Goal: Task Accomplishment & Management: Manage account settings

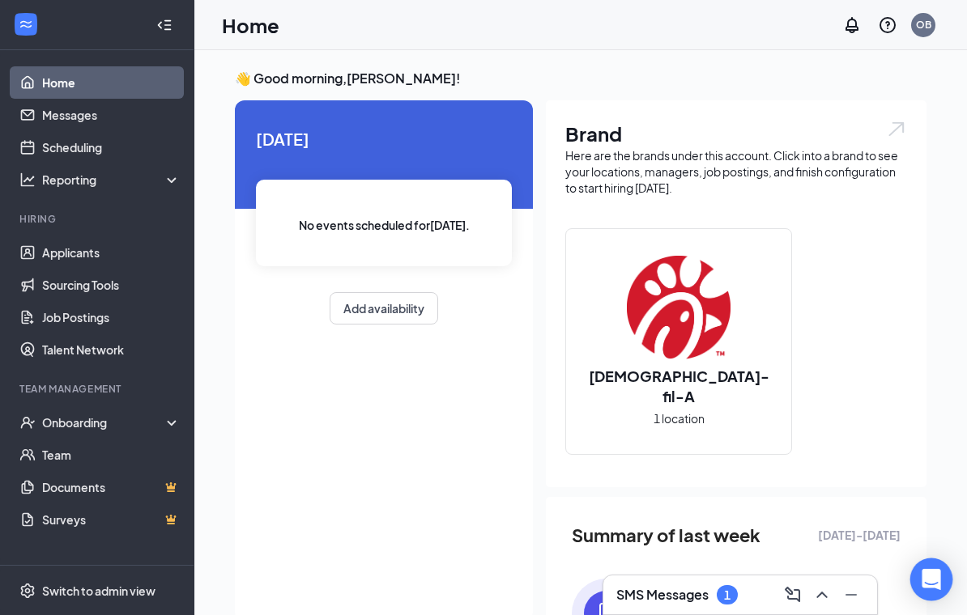
click at [931, 593] on div "Open Intercom Messenger" at bounding box center [931, 580] width 43 height 43
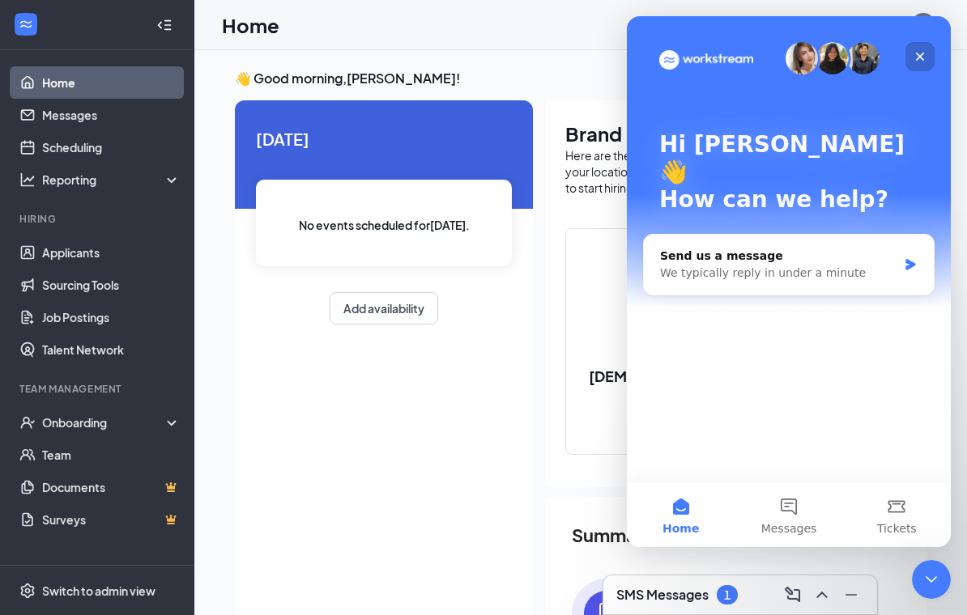
click at [925, 49] on div "Close" at bounding box center [919, 56] width 29 height 29
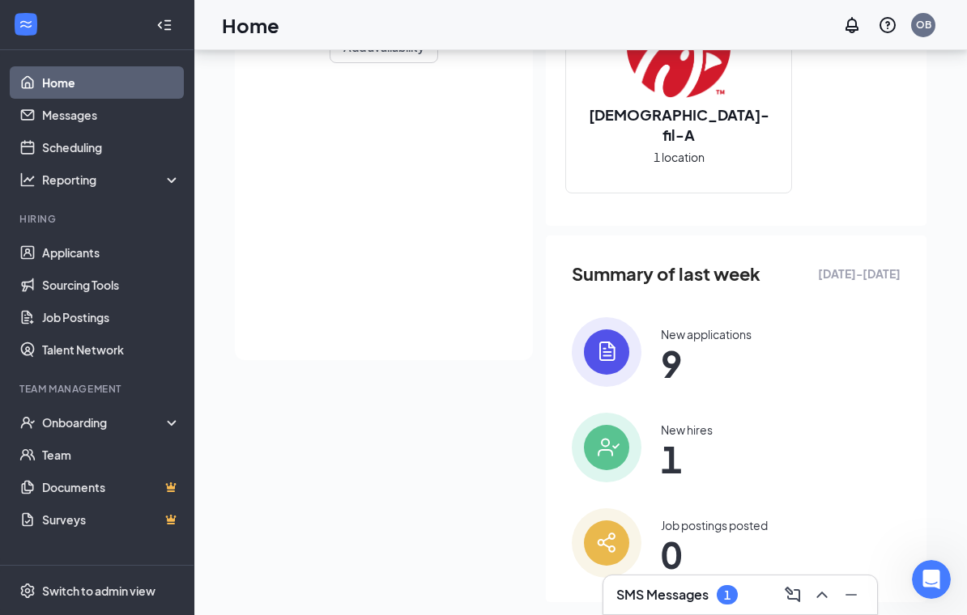
scroll to position [258, 0]
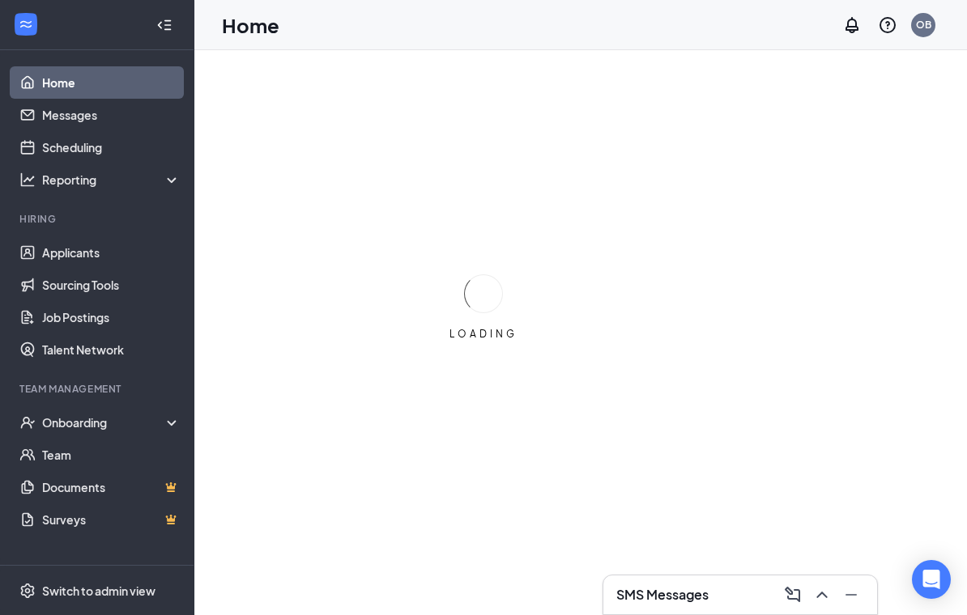
scroll to position [25, 0]
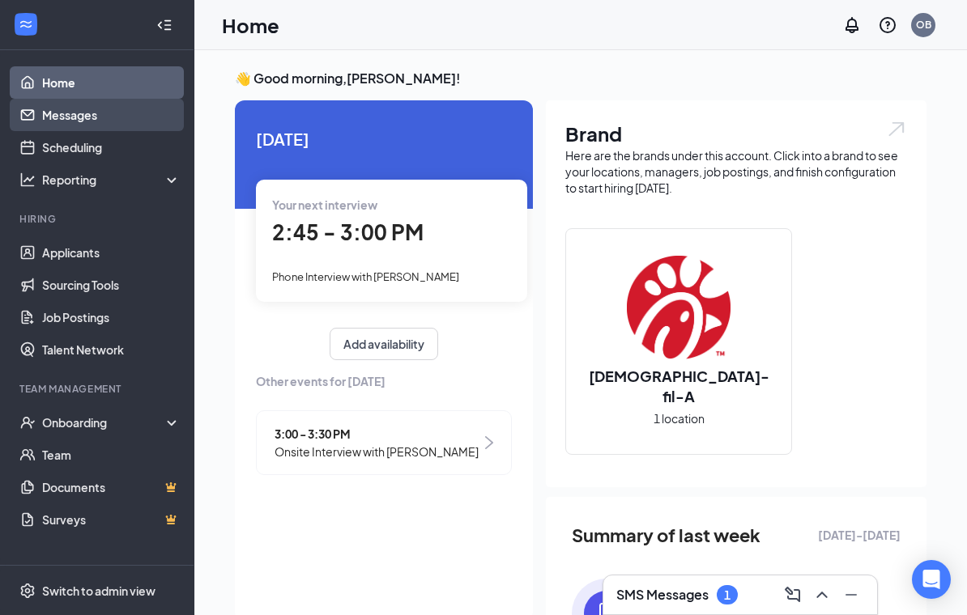
click at [58, 120] on link "Messages" at bounding box center [111, 115] width 138 height 32
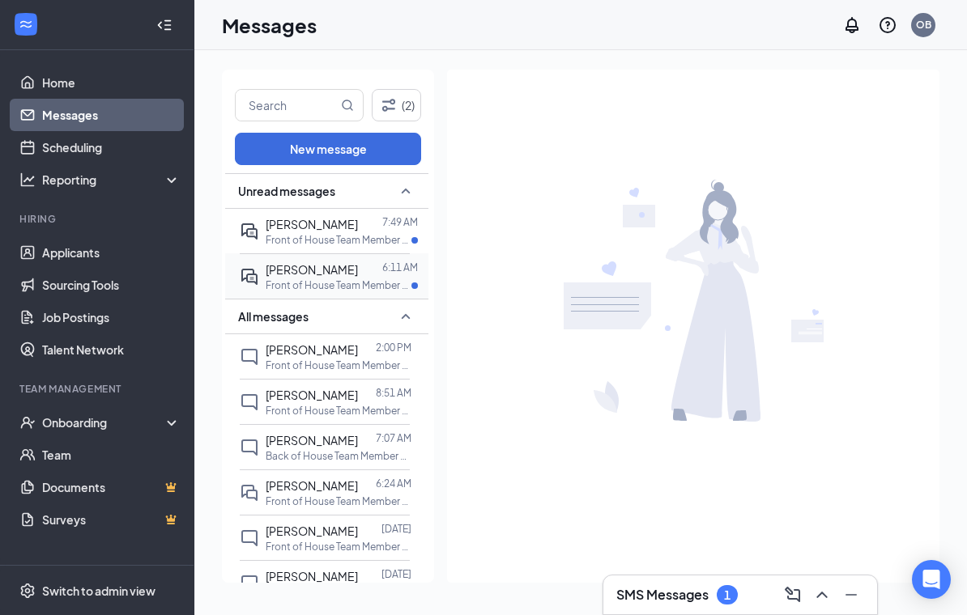
click at [367, 281] on p "Front of House Team Member at [US_STATE] ([GEOGRAPHIC_DATA])" at bounding box center [339, 286] width 146 height 14
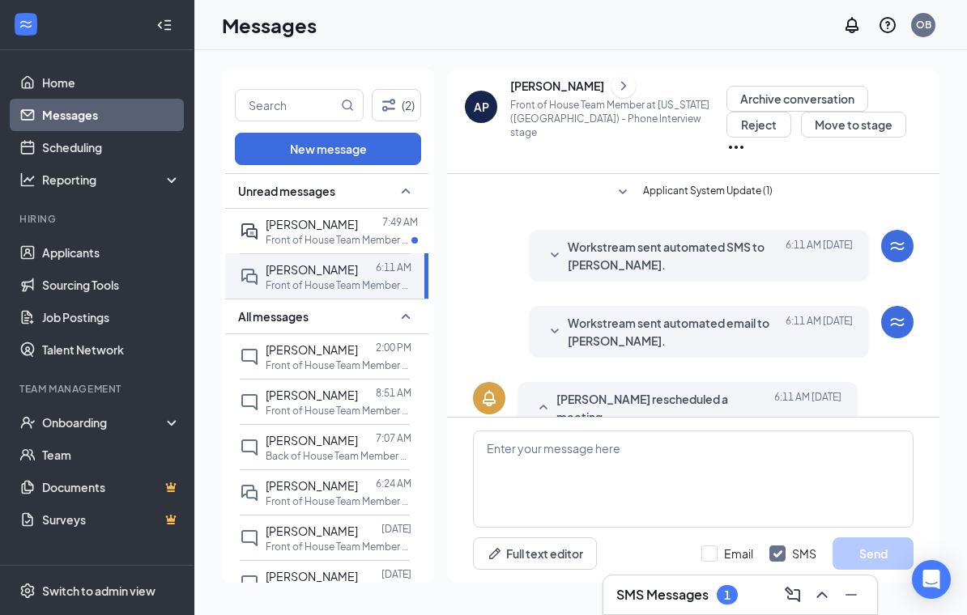
click at [729, 601] on div "1" at bounding box center [727, 596] width 6 height 14
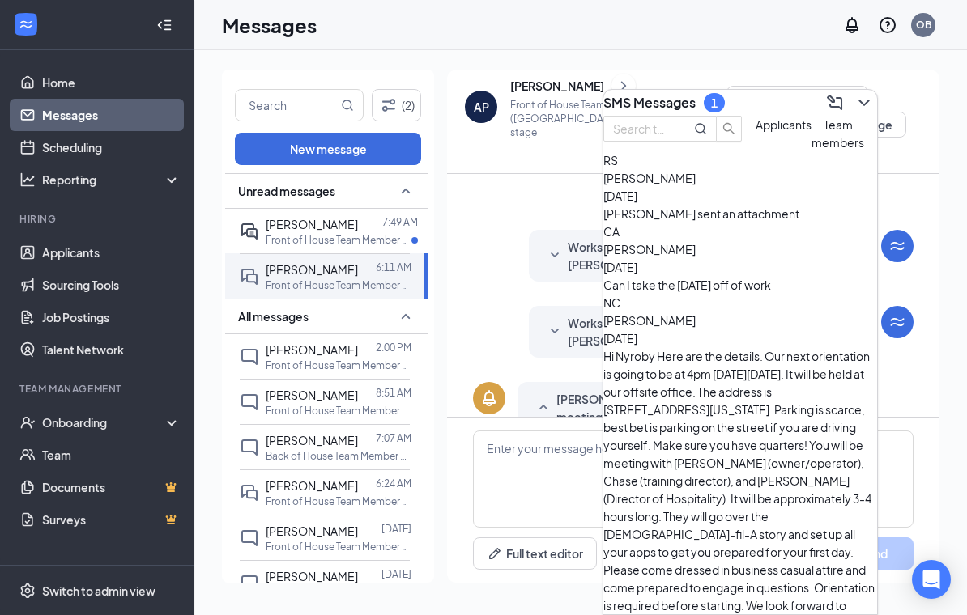
click at [755, 132] on span "Applicants" at bounding box center [783, 124] width 56 height 15
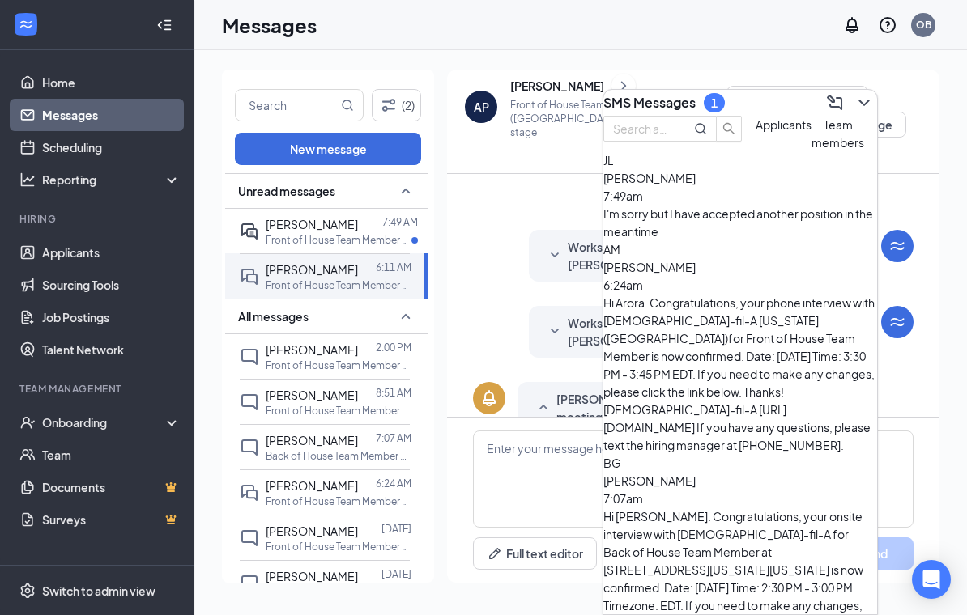
click at [695, 185] on span "[PERSON_NAME]" at bounding box center [649, 178] width 92 height 15
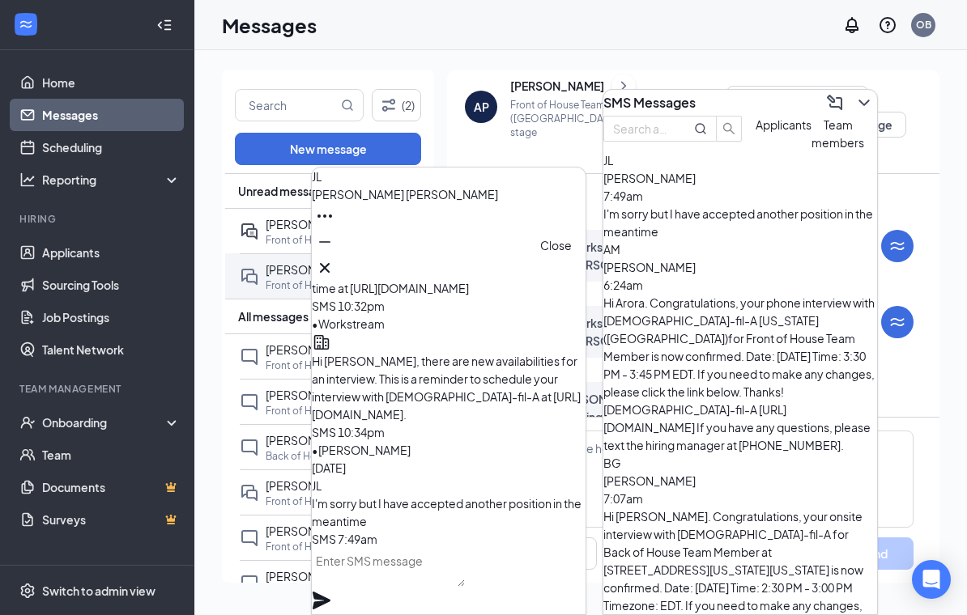
click at [559, 276] on div "JL Joslyn Laberdee" at bounding box center [449, 224] width 274 height 113
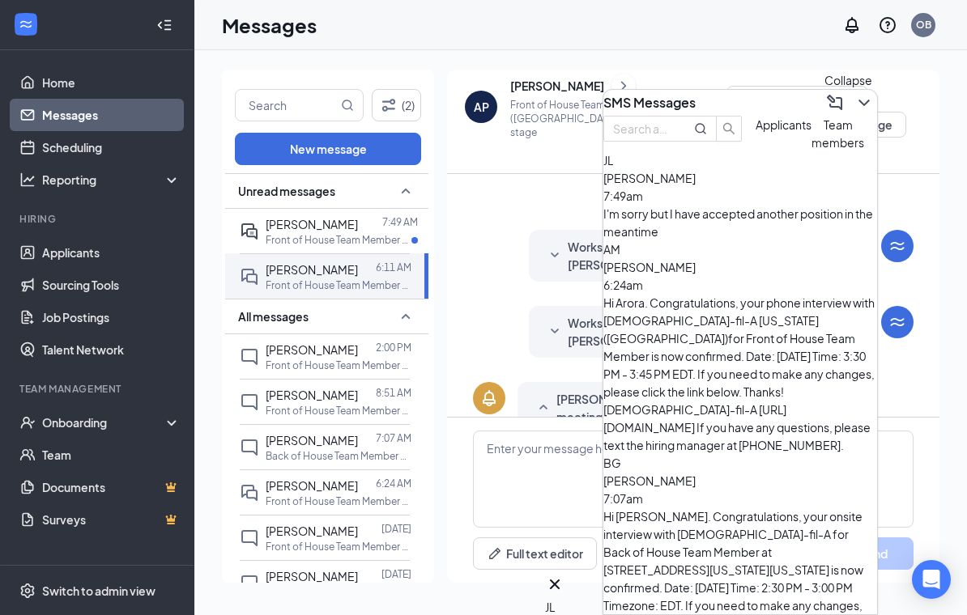
click at [861, 97] on button at bounding box center [864, 103] width 26 height 26
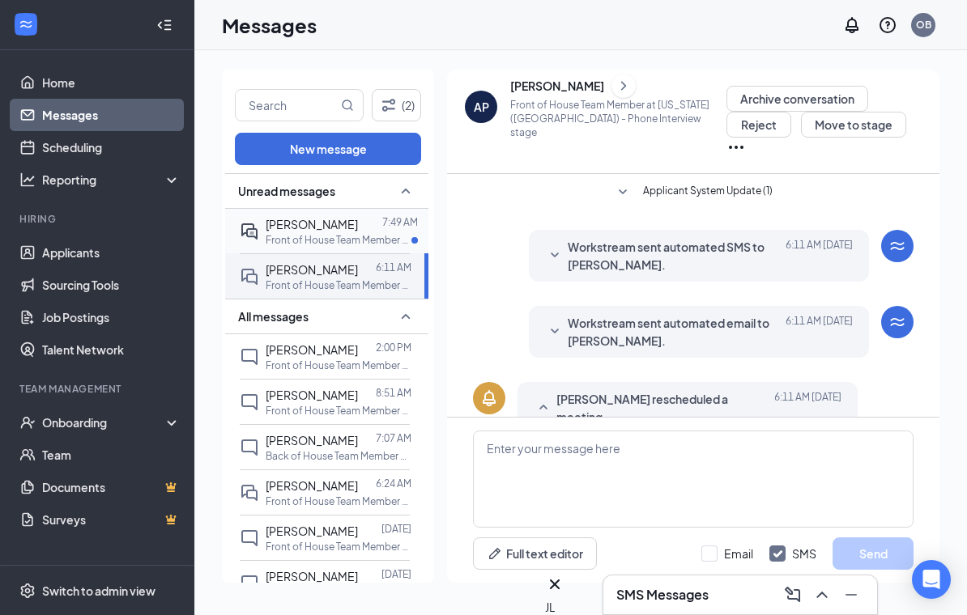
click at [330, 217] on span "[PERSON_NAME]" at bounding box center [312, 224] width 92 height 15
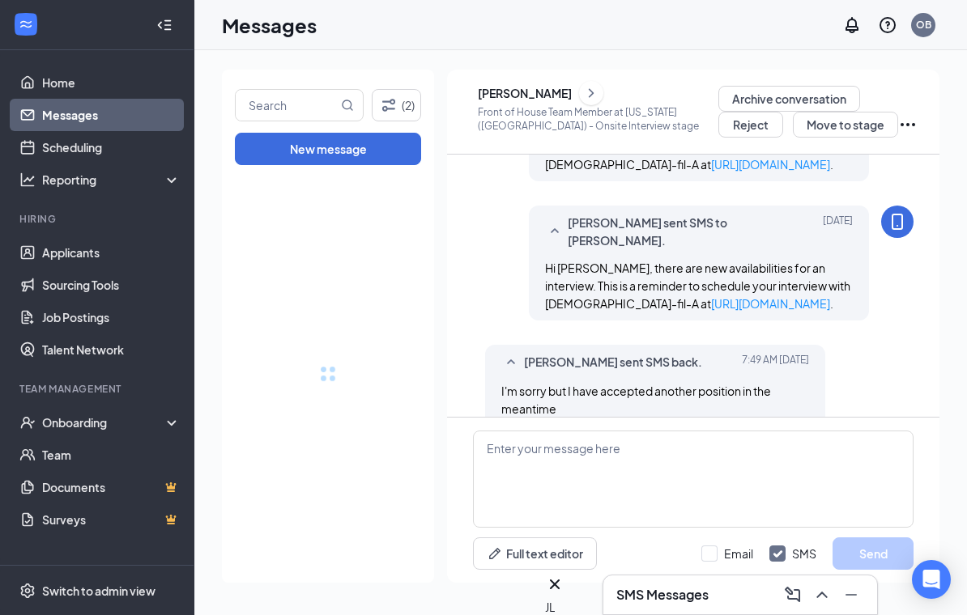
scroll to position [1, 0]
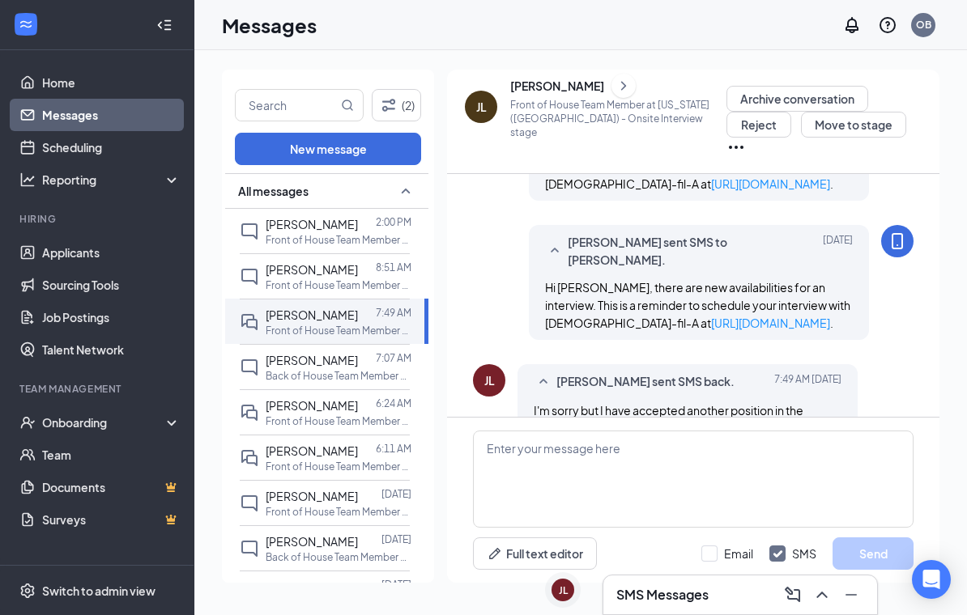
click at [691, 592] on h3 "SMS Messages" at bounding box center [662, 595] width 92 height 18
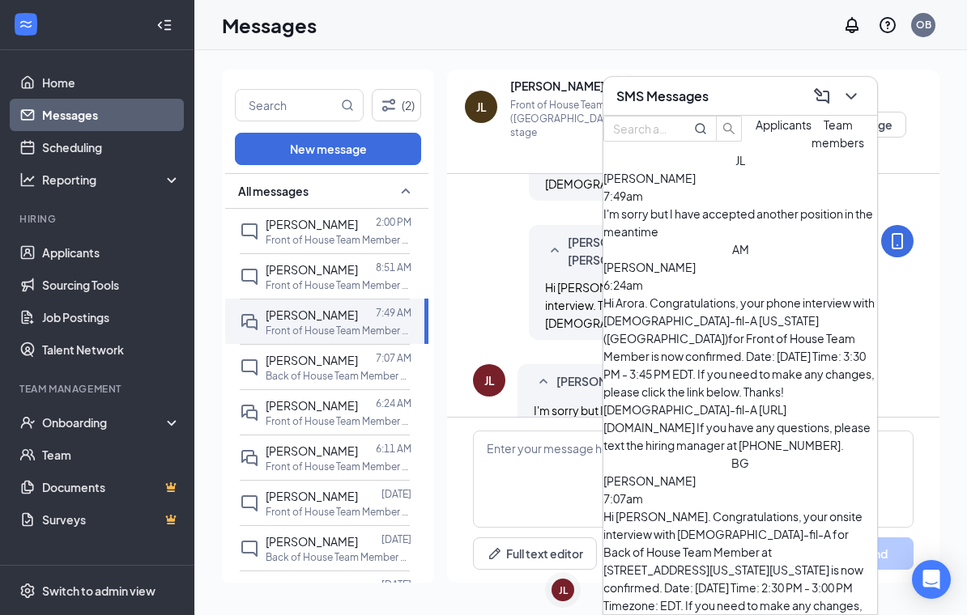
click at [738, 240] on div "I'm sorry but I have accepted another position in the meantime" at bounding box center [740, 223] width 274 height 36
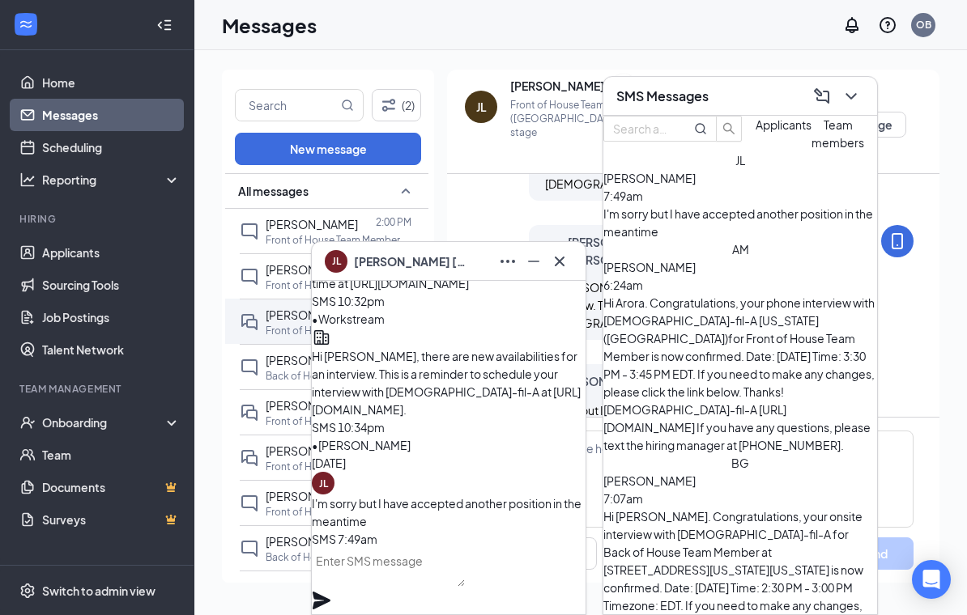
click at [465, 571] on textarea at bounding box center [388, 567] width 153 height 39
type textarea "J"
click at [561, 261] on icon "Cross" at bounding box center [559, 261] width 19 height 19
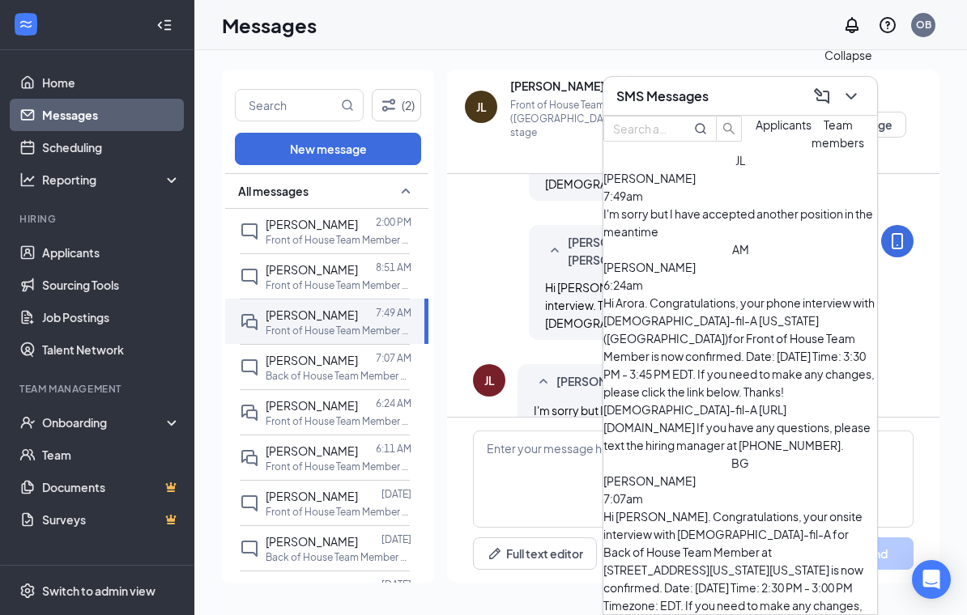
click at [849, 98] on icon "ChevronDown" at bounding box center [850, 96] width 19 height 19
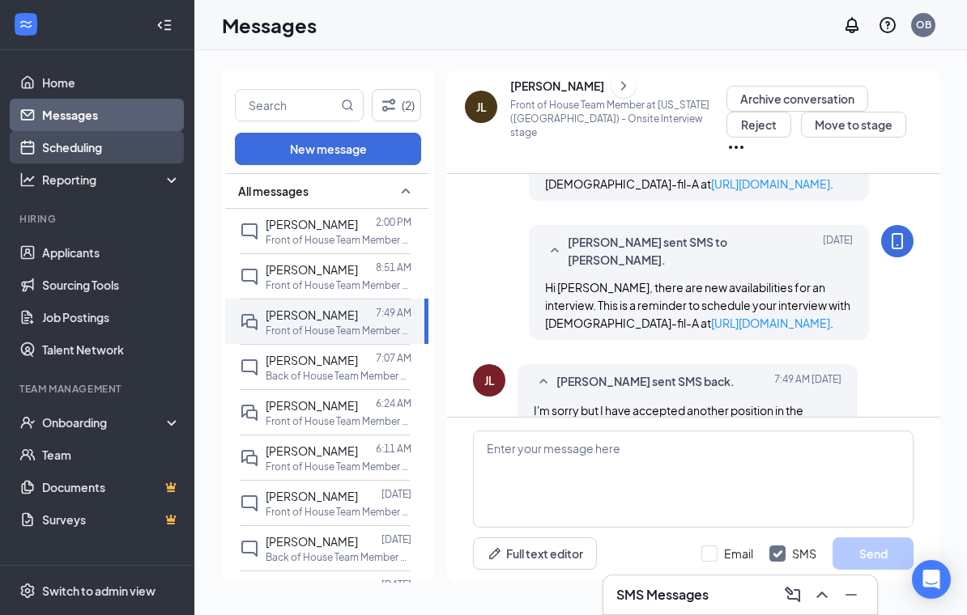
click at [51, 151] on link "Scheduling" at bounding box center [111, 147] width 138 height 32
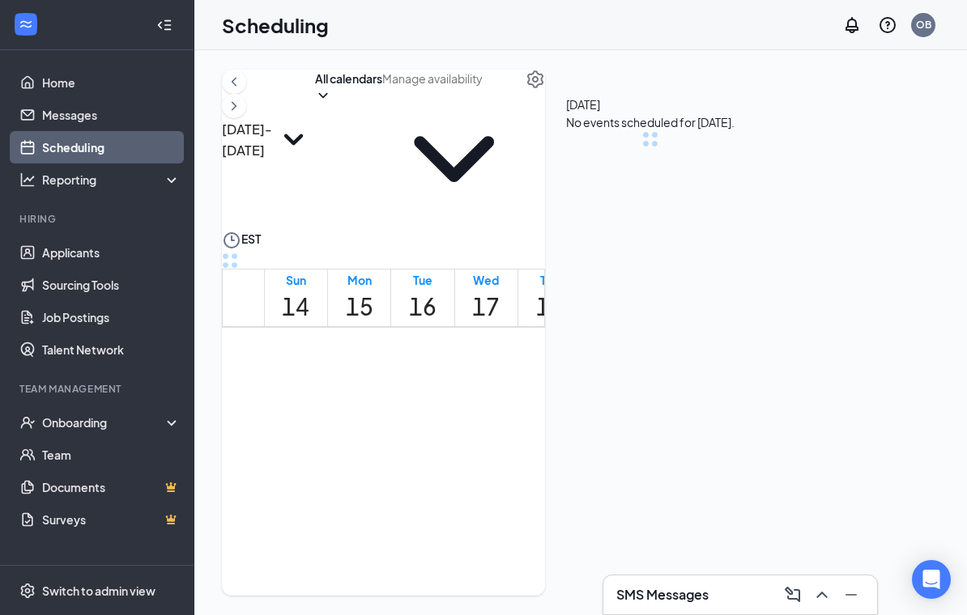
scroll to position [796, 0]
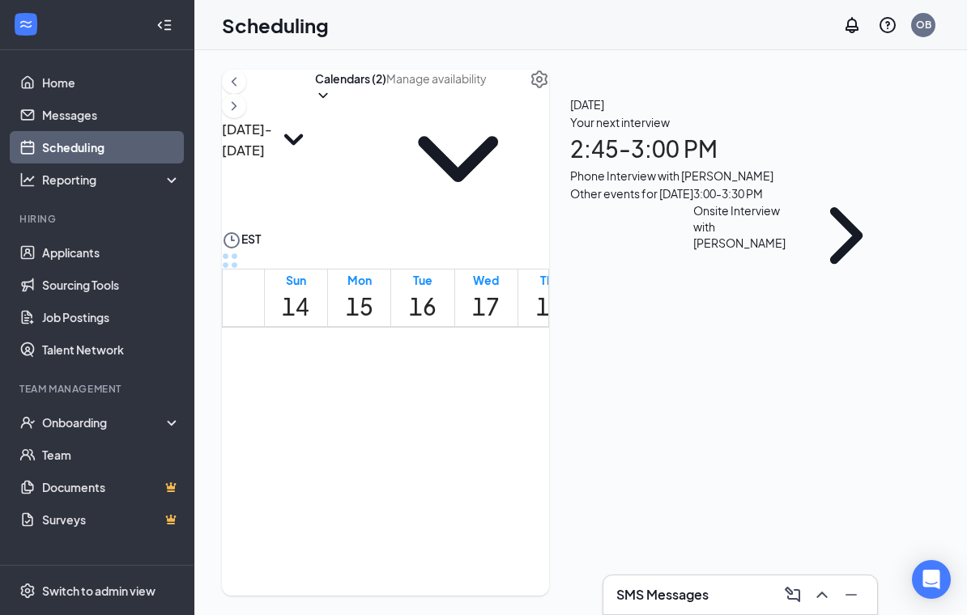
drag, startPoint x: 448, startPoint y: 448, endPoint x: -1, endPoint y: -1, distance: 634.3
click at [393, 503] on tbody "12am 1am 2am 3am 4am 5am 6am 7am 8am 9am 10am 11am 12pm 1pm 2pm 3pm 4pm 5pm 6pm…" at bounding box center [466, 424] width 486 height 1787
click at [242, 116] on icon "ChevronRight" at bounding box center [234, 105] width 16 height 19
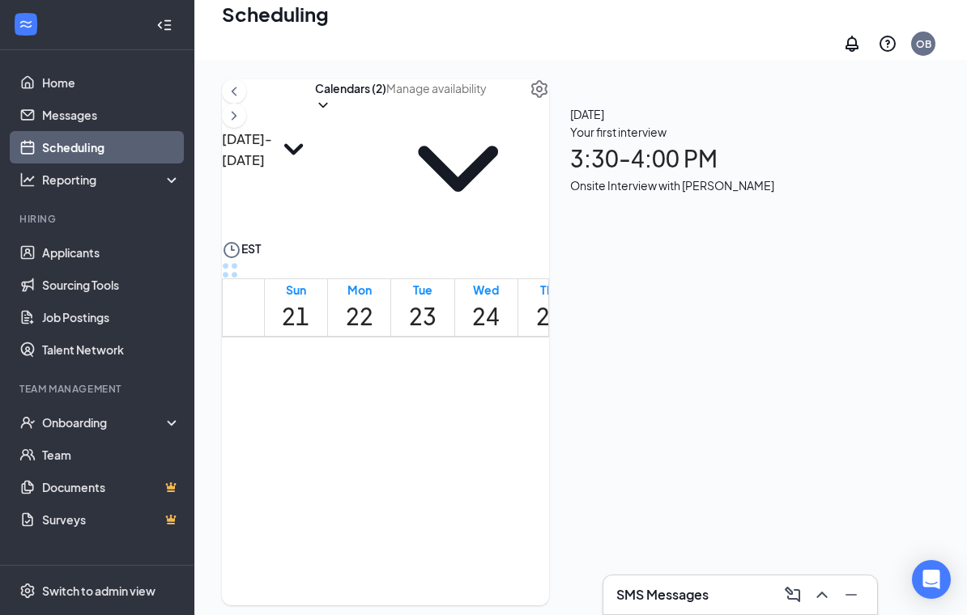
scroll to position [25, 0]
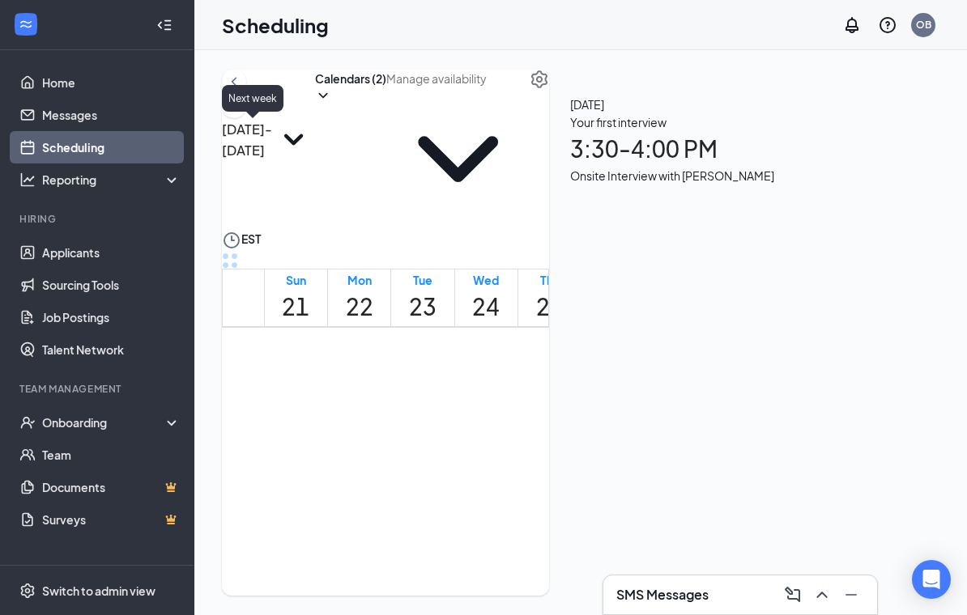
click at [249, 121] on div "[DATE] - [DATE]" at bounding box center [268, 150] width 93 height 161
click at [236, 108] on icon "ChevronRight" at bounding box center [234, 105] width 5 height 9
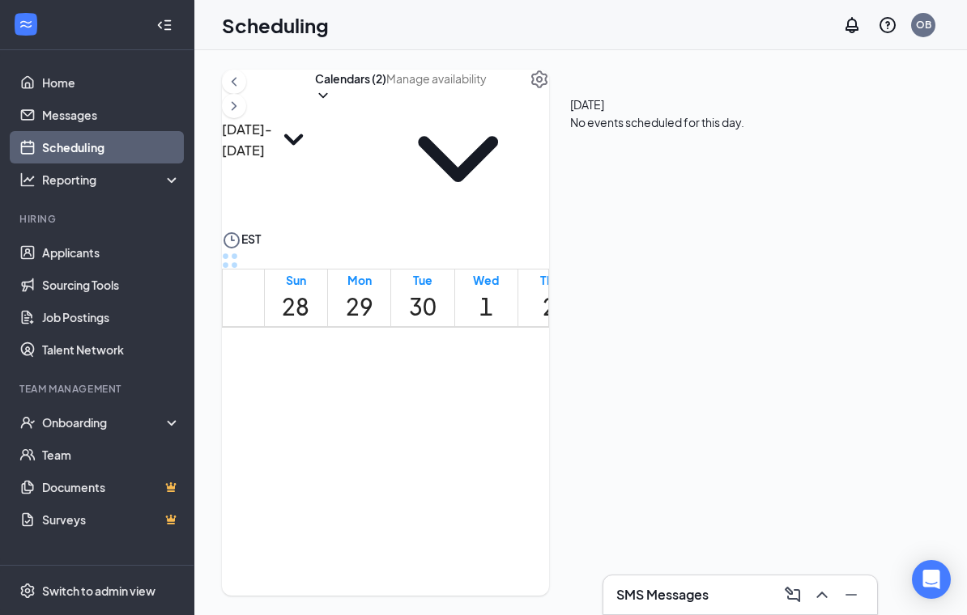
scroll to position [950, 0]
drag, startPoint x: 389, startPoint y: 348, endPoint x: 385, endPoint y: 442, distance: 94.0
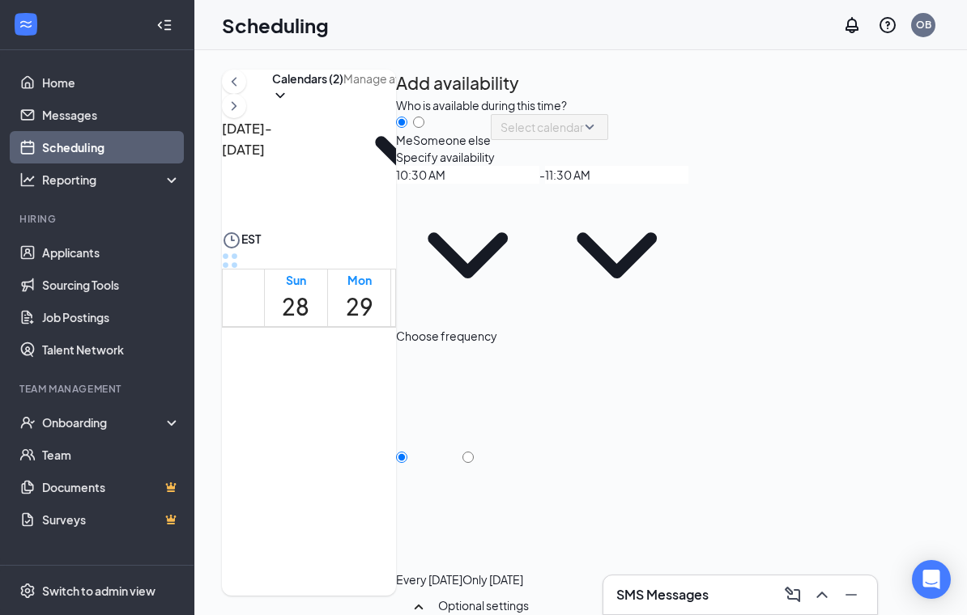
scroll to position [72, 0]
click at [523, 572] on div at bounding box center [492, 572] width 61 height 0
click at [474, 452] on input "Only [DATE]" at bounding box center [467, 457] width 11 height 11
radio input "true"
radio input "false"
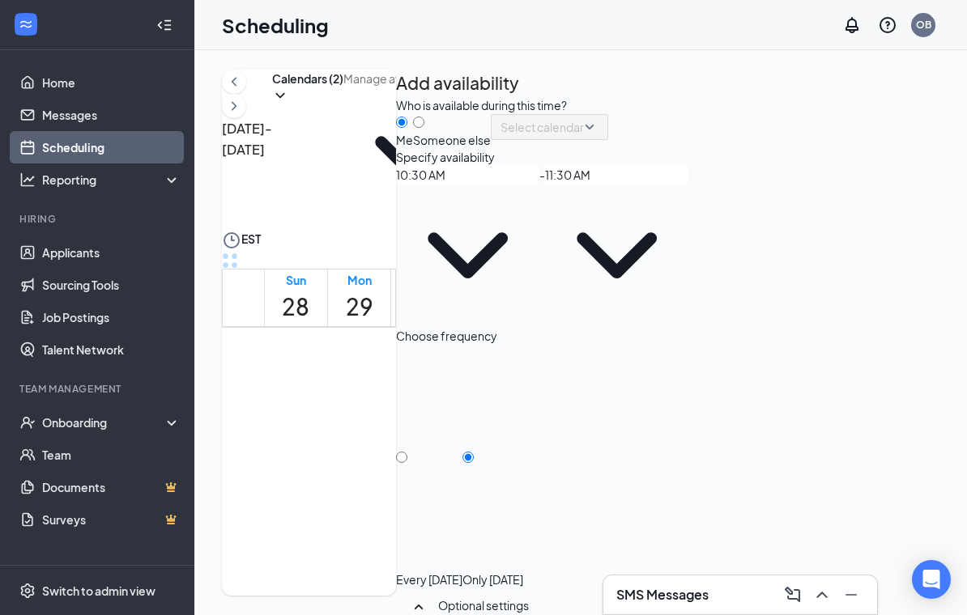
scroll to position [154, 0]
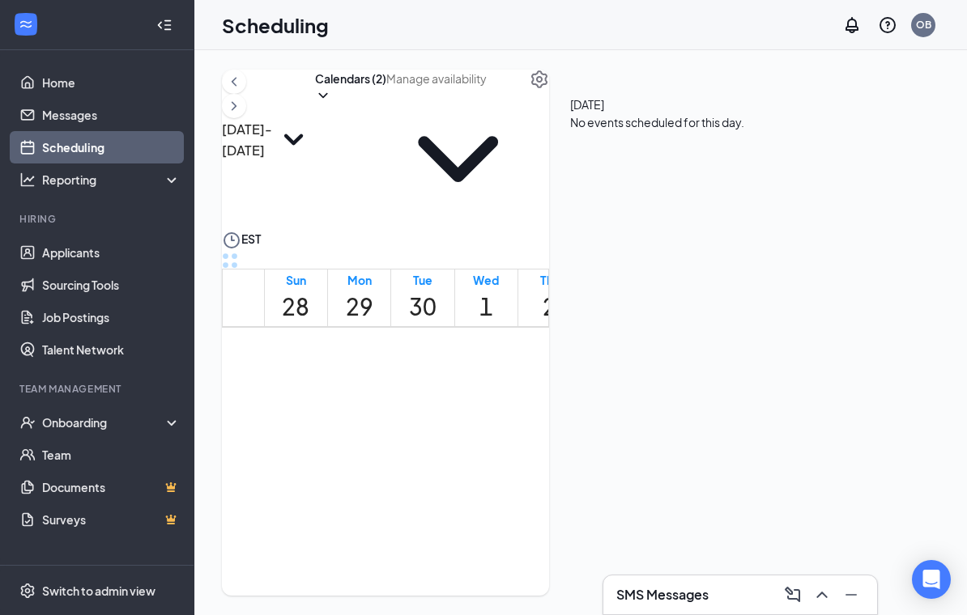
scroll to position [1226, 0]
drag, startPoint x: 322, startPoint y: 388, endPoint x: 331, endPoint y: 534, distance: 146.8
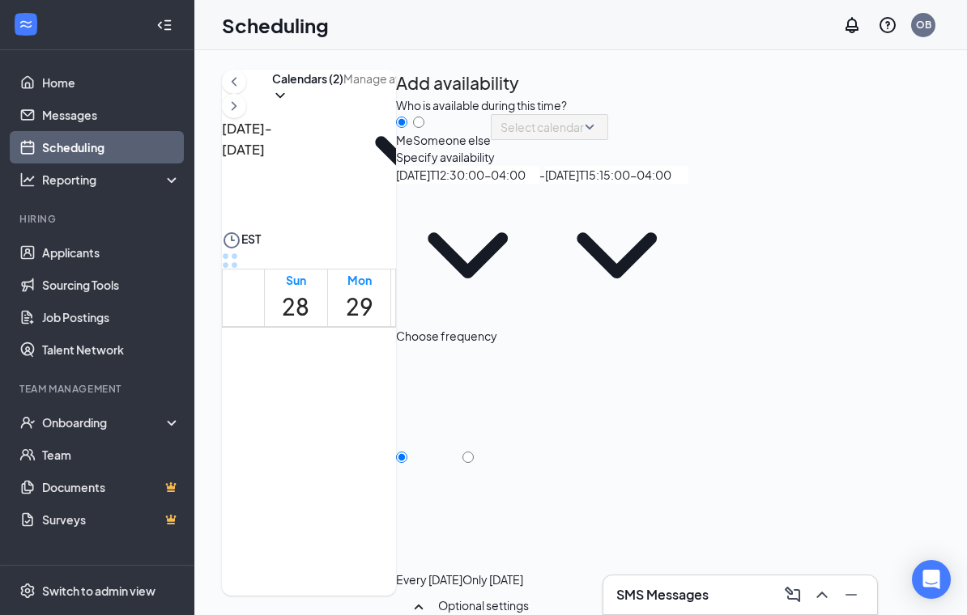
type input "12:30 PM"
type input "03:15 PM"
click at [539, 287] on span at bounding box center [467, 255] width 143 height 143
click at [539, 184] on input "12:30 PM" at bounding box center [467, 175] width 143 height 18
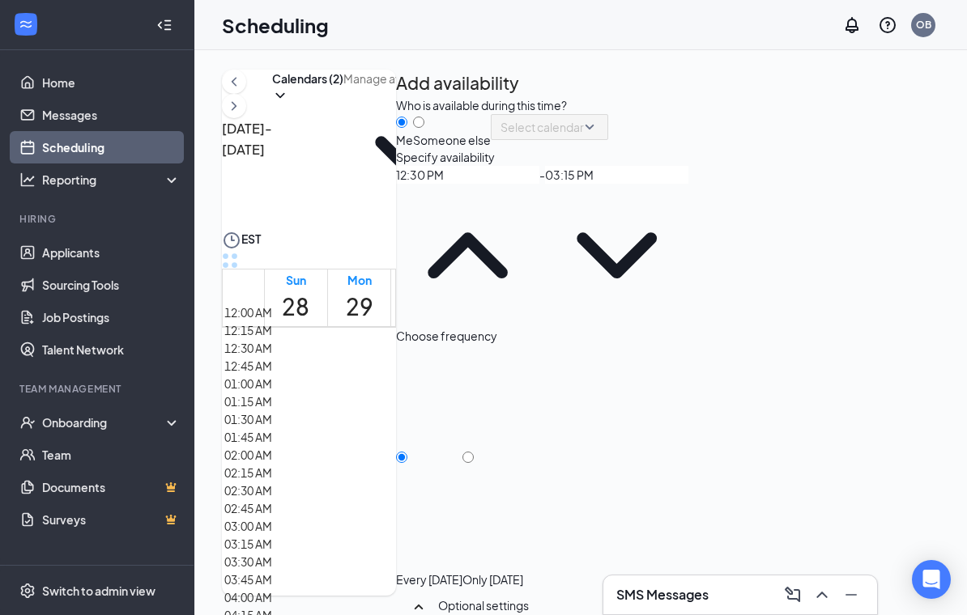
scroll to position [1910, 0]
type input "01:30 PM"
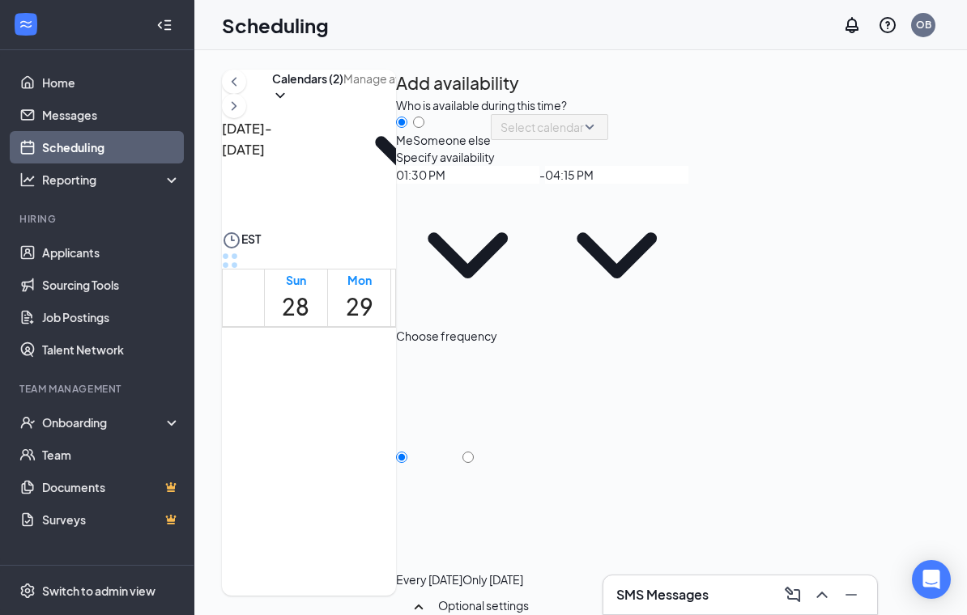
click at [688, 184] on input "04:15 PM" at bounding box center [616, 175] width 143 height 18
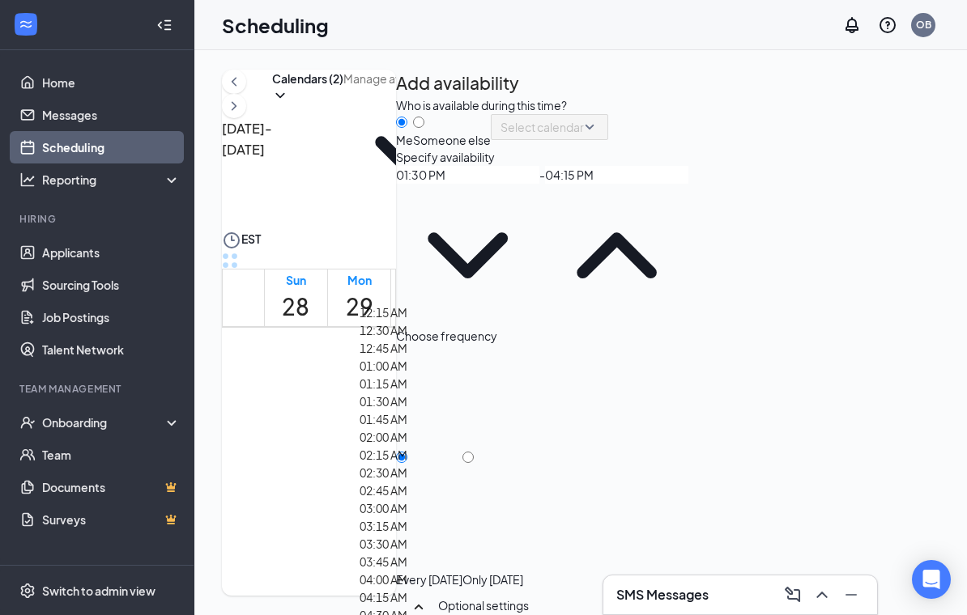
scroll to position [2267, 0]
type input "04:00 PM"
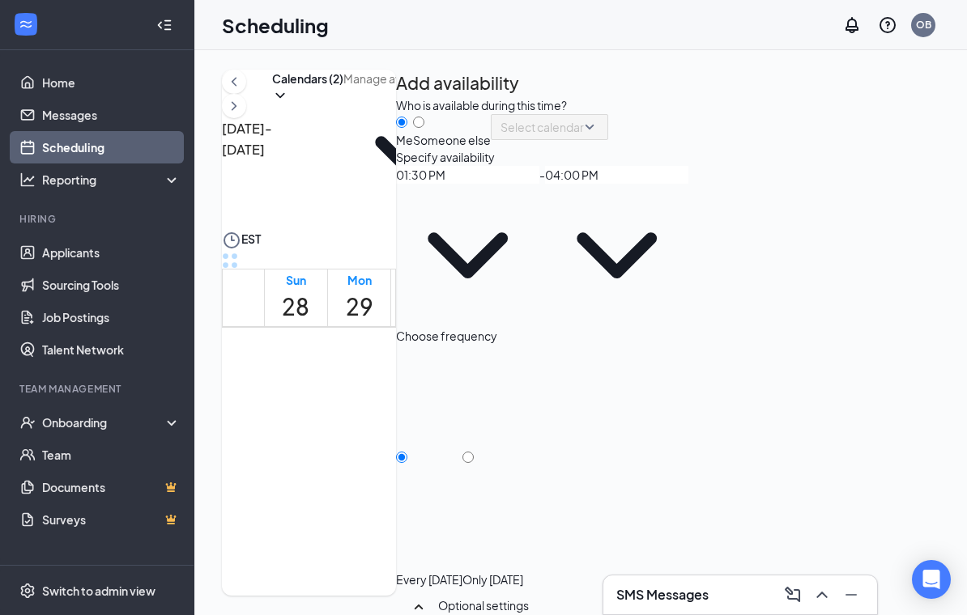
click at [474, 452] on input "Only [DATE]" at bounding box center [467, 457] width 11 height 11
radio input "true"
radio input "false"
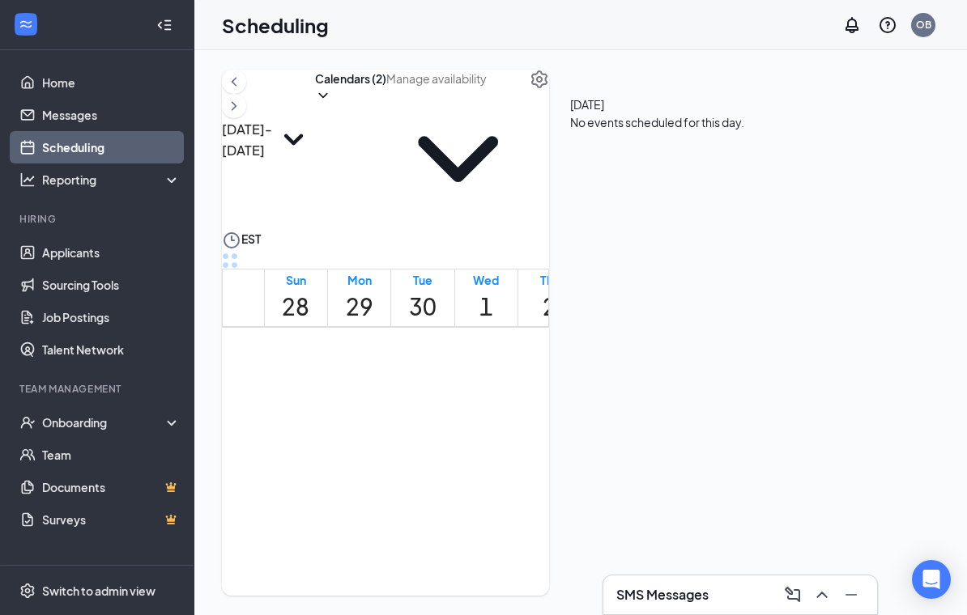
scroll to position [0, 4]
click at [242, 106] on icon "ChevronRight" at bounding box center [234, 105] width 16 height 19
click at [242, 91] on icon "ChevronLeft" at bounding box center [234, 81] width 16 height 19
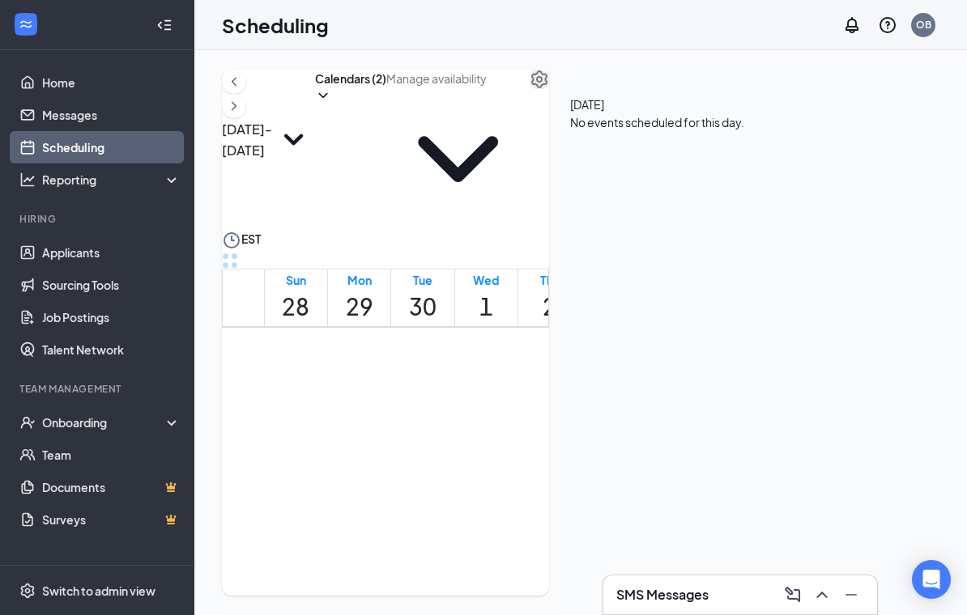
click at [547, 85] on icon "Settings" at bounding box center [539, 79] width 16 height 18
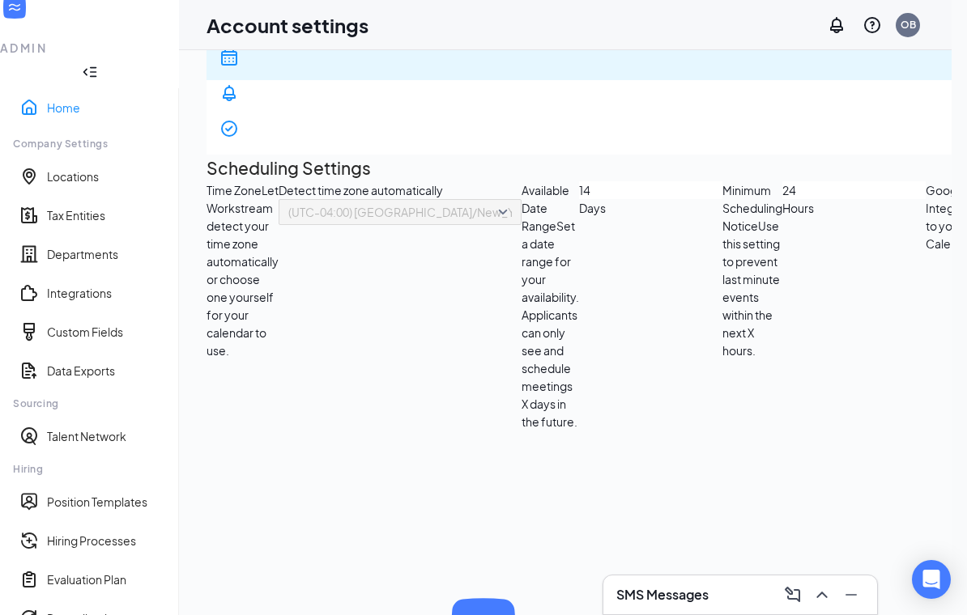
click at [47, 100] on link "Home" at bounding box center [106, 108] width 119 height 16
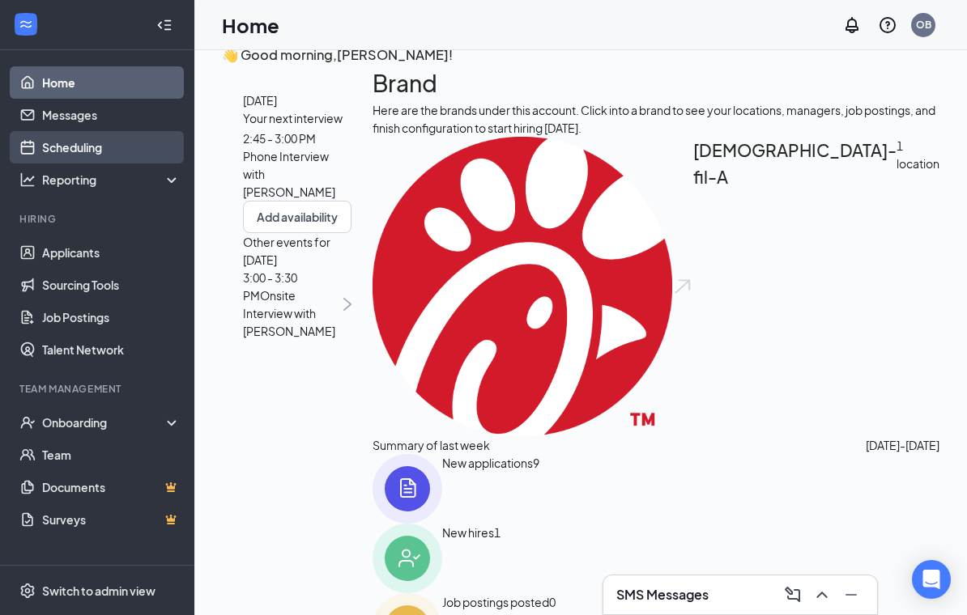
click at [47, 155] on link "Scheduling" at bounding box center [111, 147] width 138 height 32
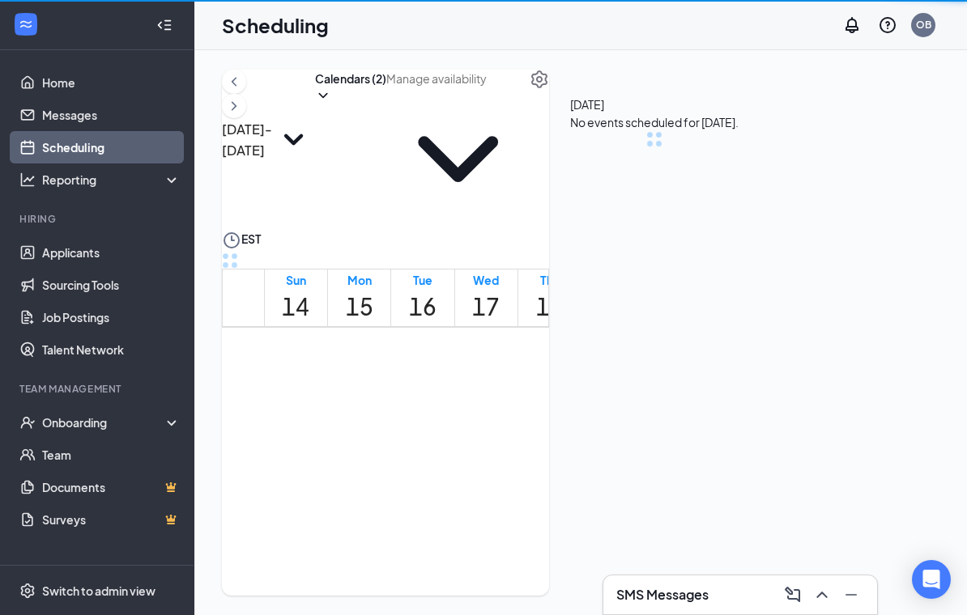
scroll to position [796, 0]
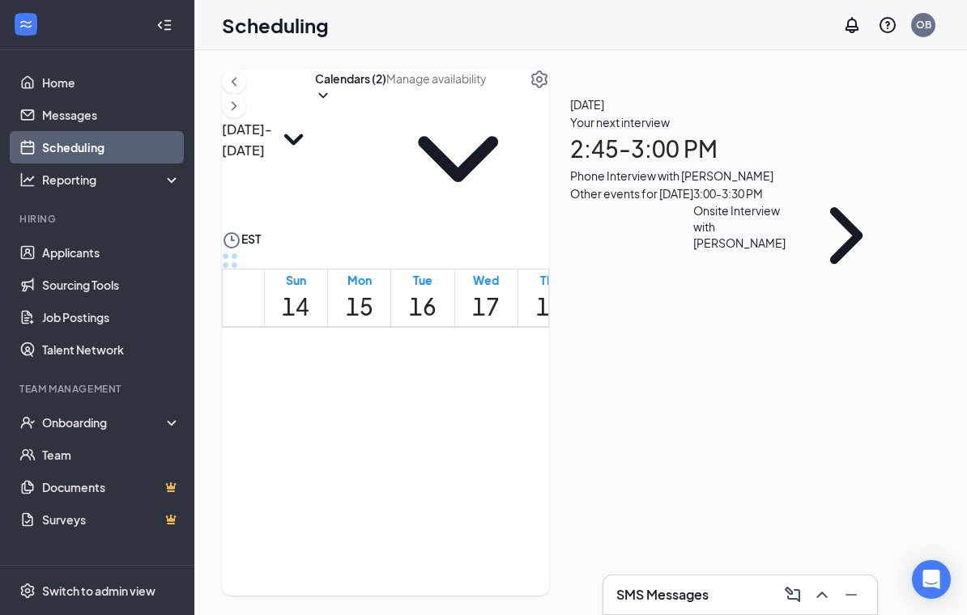
click at [377, 257] on td at bounding box center [486, 248] width 444 height 19
click at [73, 172] on div "Reporting" at bounding box center [111, 180] width 139 height 16
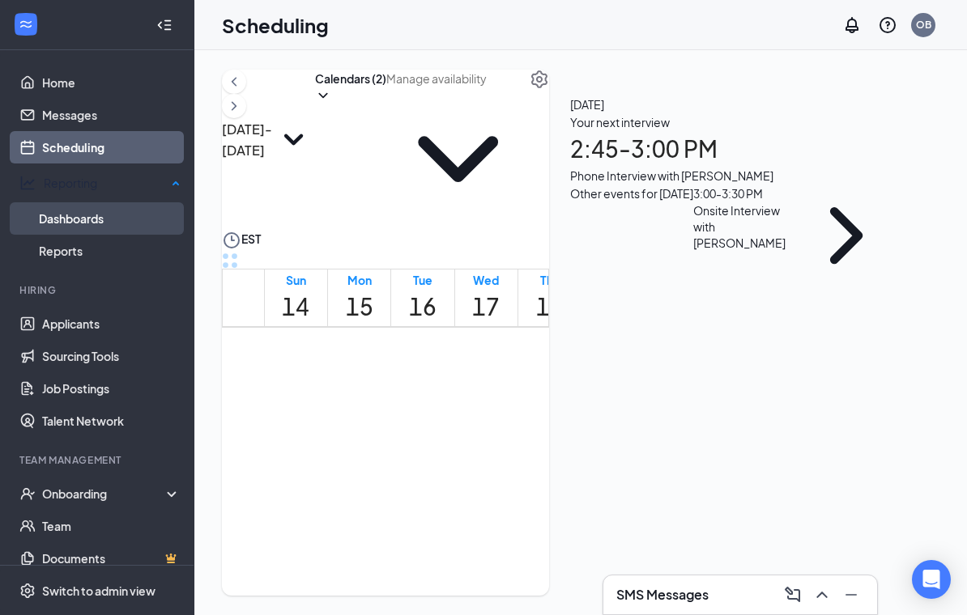
click at [110, 202] on link "Dashboards" at bounding box center [110, 218] width 142 height 32
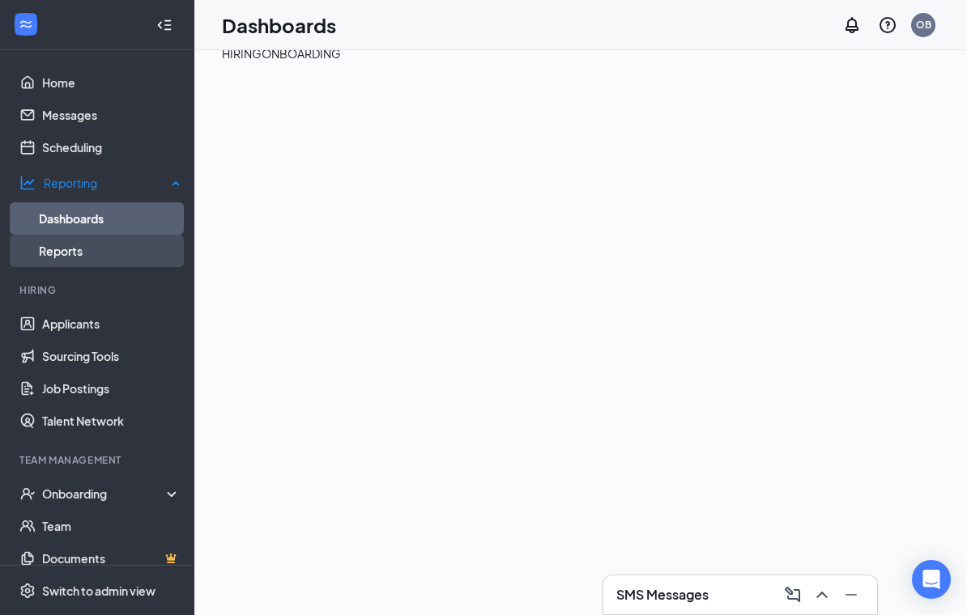
click at [72, 253] on link "Reports" at bounding box center [110, 251] width 142 height 32
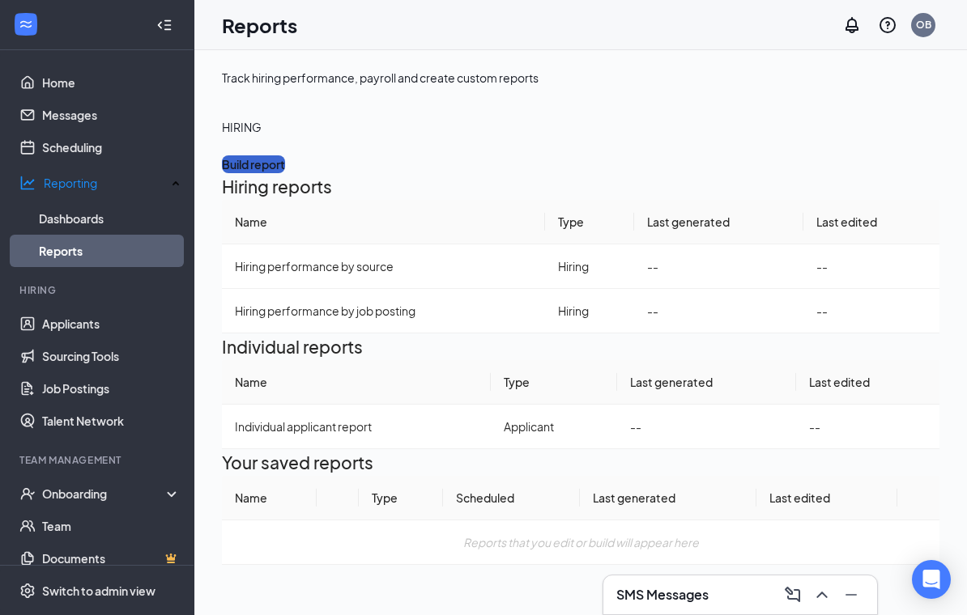
click at [285, 173] on button "Build report" at bounding box center [253, 164] width 63 height 18
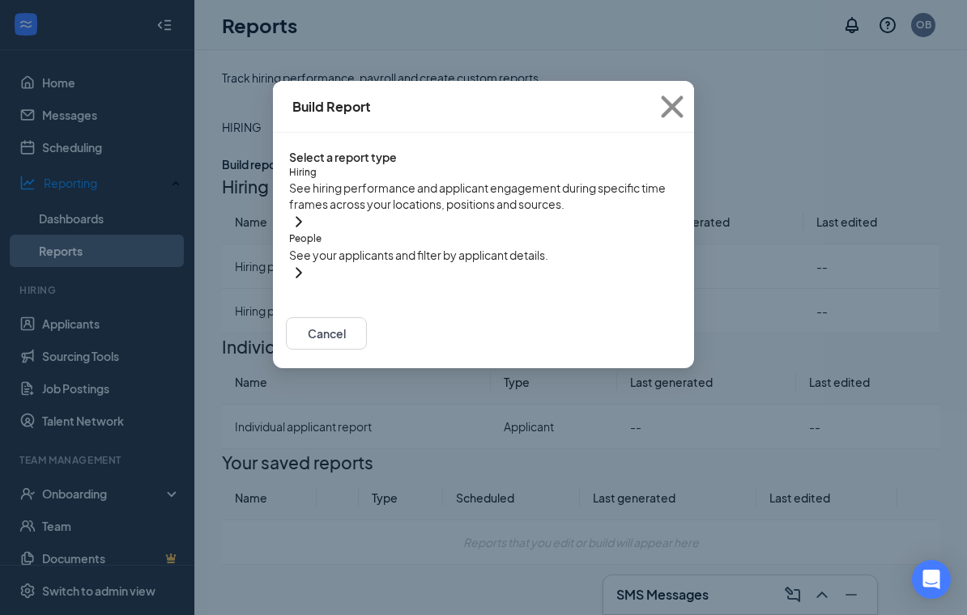
scroll to position [15, 0]
click at [310, 283] on div "Hiring See hiring performance and applicant engagement during specific time fra…" at bounding box center [483, 223] width 389 height 117
click at [655, 105] on span "Close" at bounding box center [672, 107] width 44 height 44
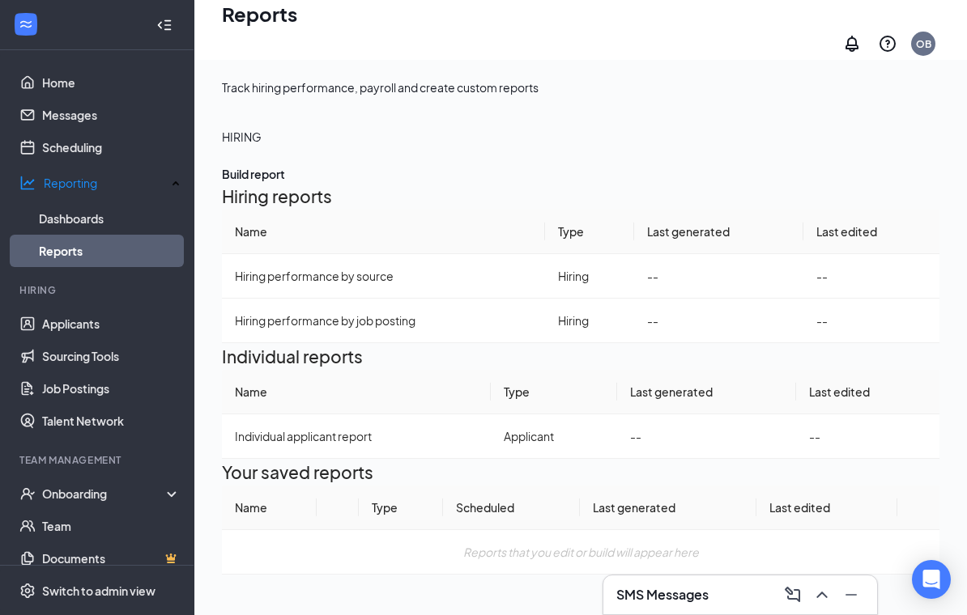
scroll to position [0, 0]
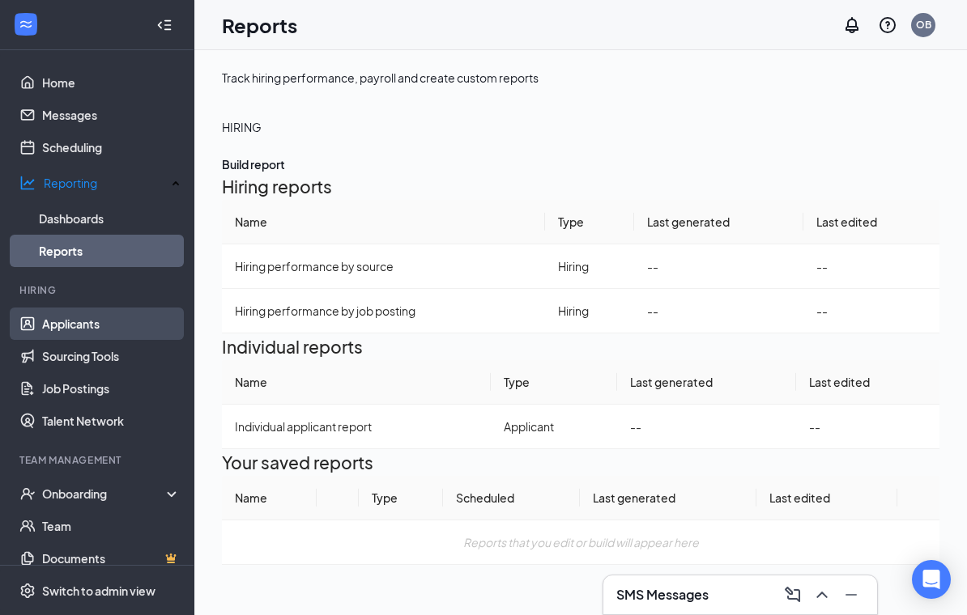
click at [71, 326] on link "Applicants" at bounding box center [111, 324] width 138 height 32
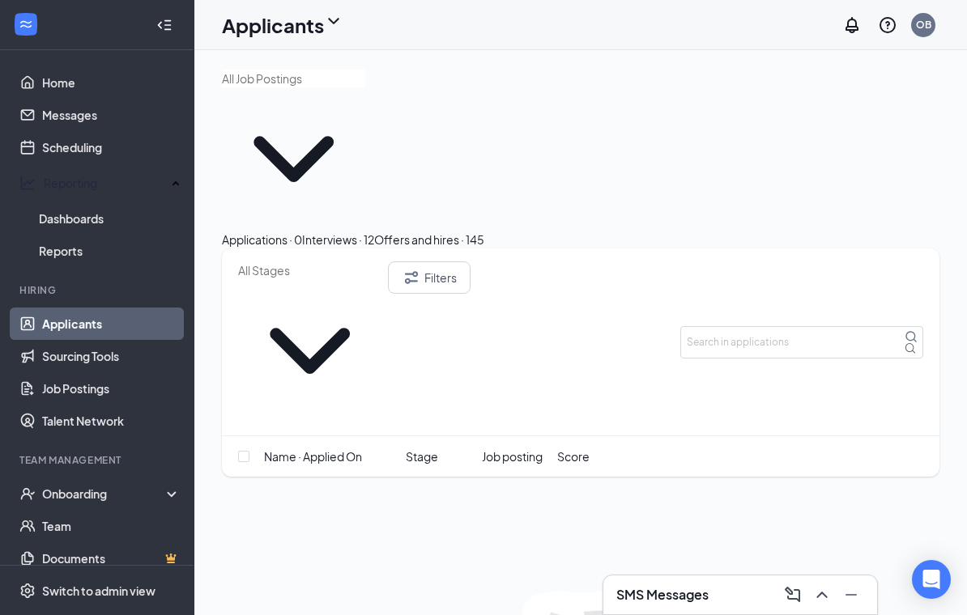
click at [374, 231] on button "Interviews · 12" at bounding box center [338, 240] width 72 height 18
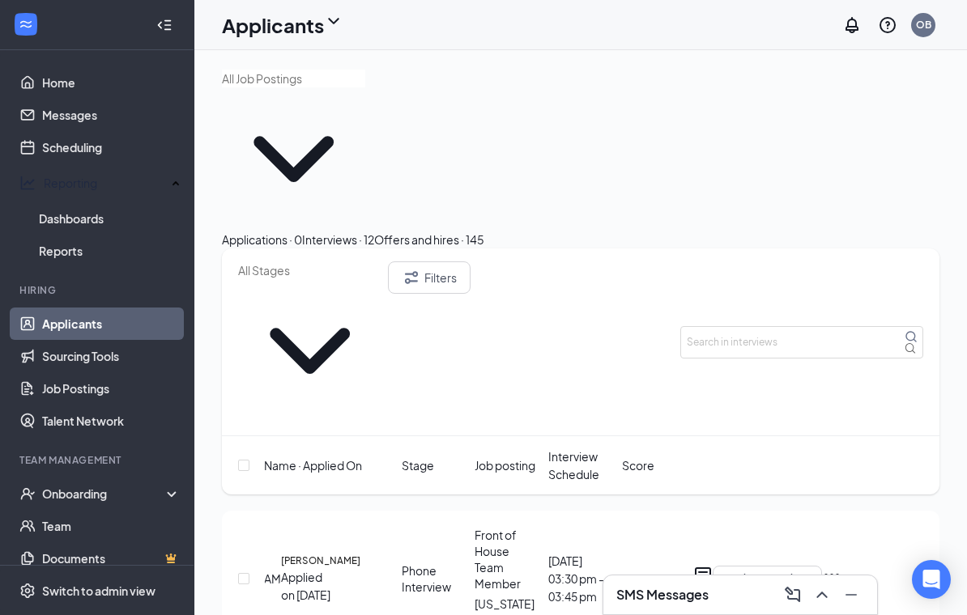
click at [302, 231] on div "Applications · 0" at bounding box center [262, 240] width 80 height 18
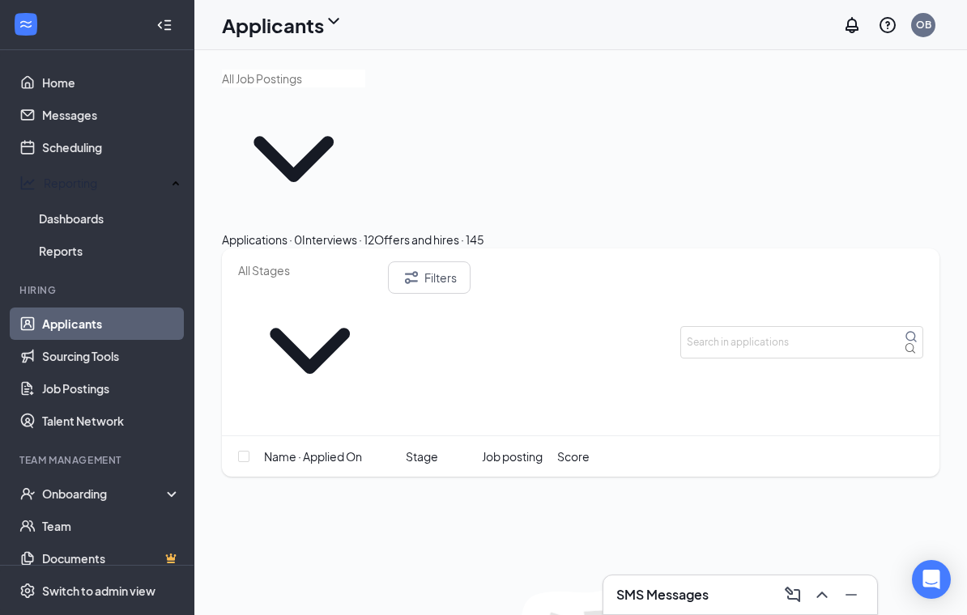
click at [374, 231] on div "Interviews · 12" at bounding box center [338, 240] width 72 height 18
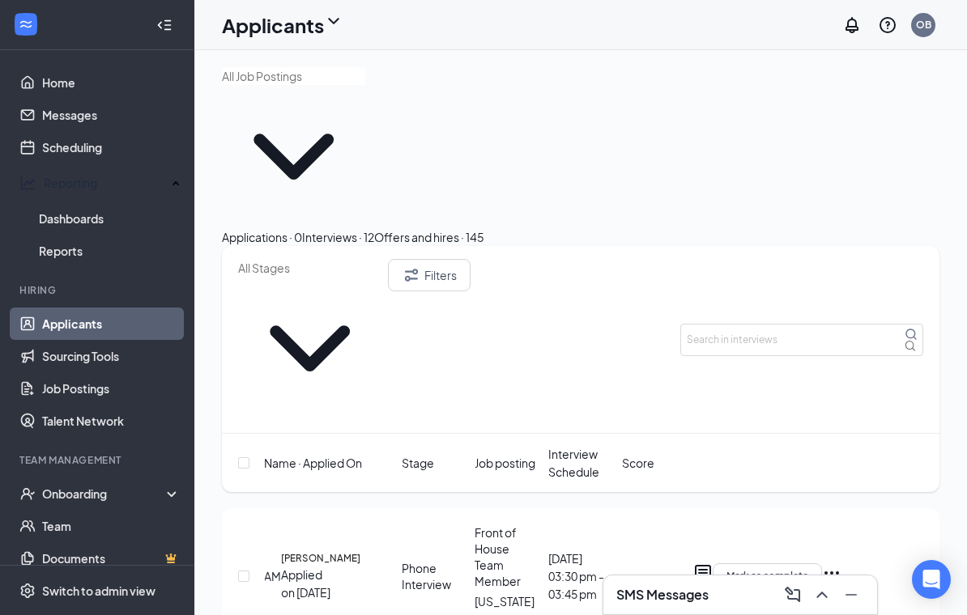
scroll to position [3, 0]
click at [841, 563] on icon "Ellipses" at bounding box center [831, 572] width 19 height 19
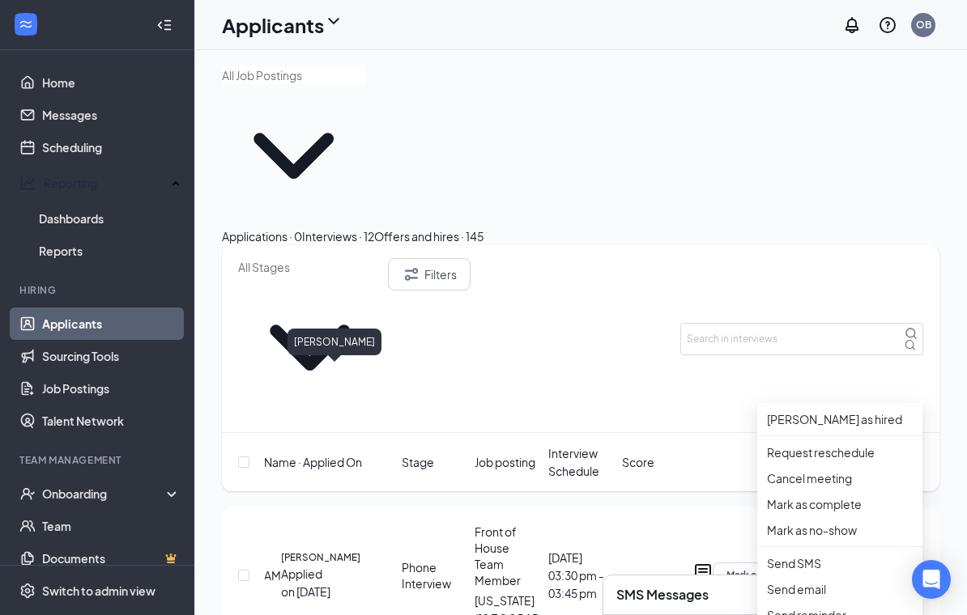
click at [309, 551] on h5 "[PERSON_NAME]" at bounding box center [320, 558] width 79 height 15
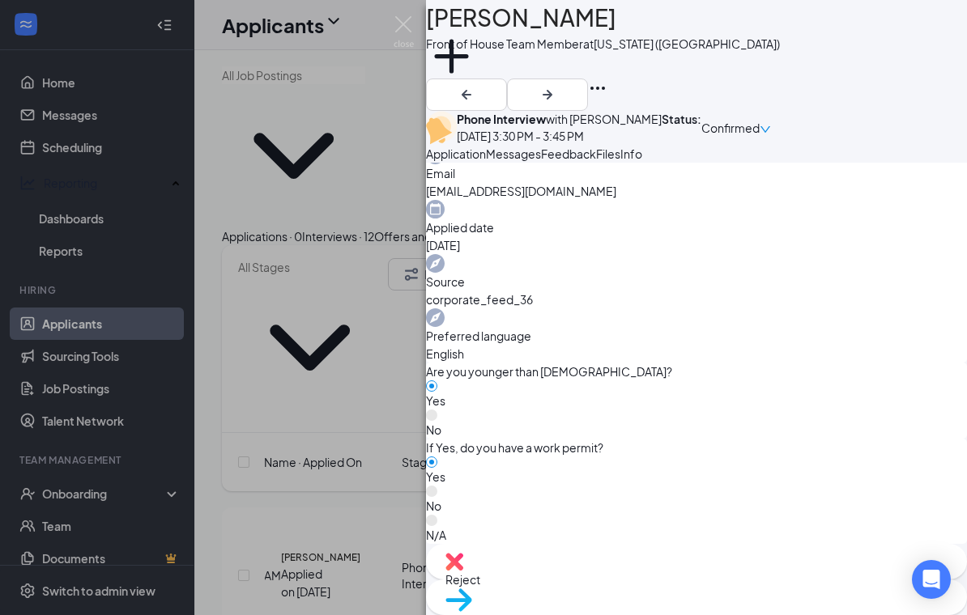
scroll to position [695, 0]
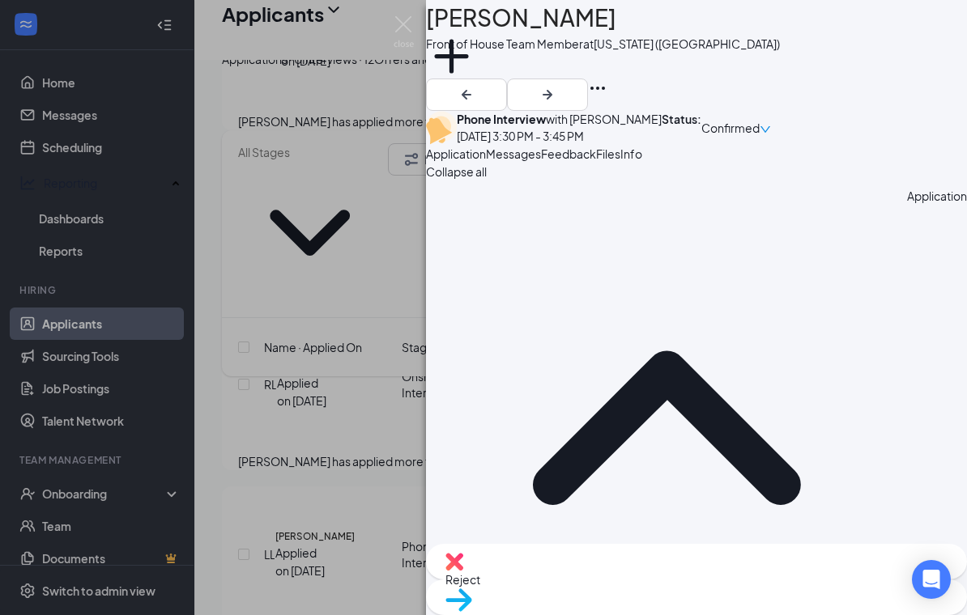
scroll to position [0, 0]
click at [521, 614] on span "Move to stage" at bounding box center [482, 621] width 75 height 15
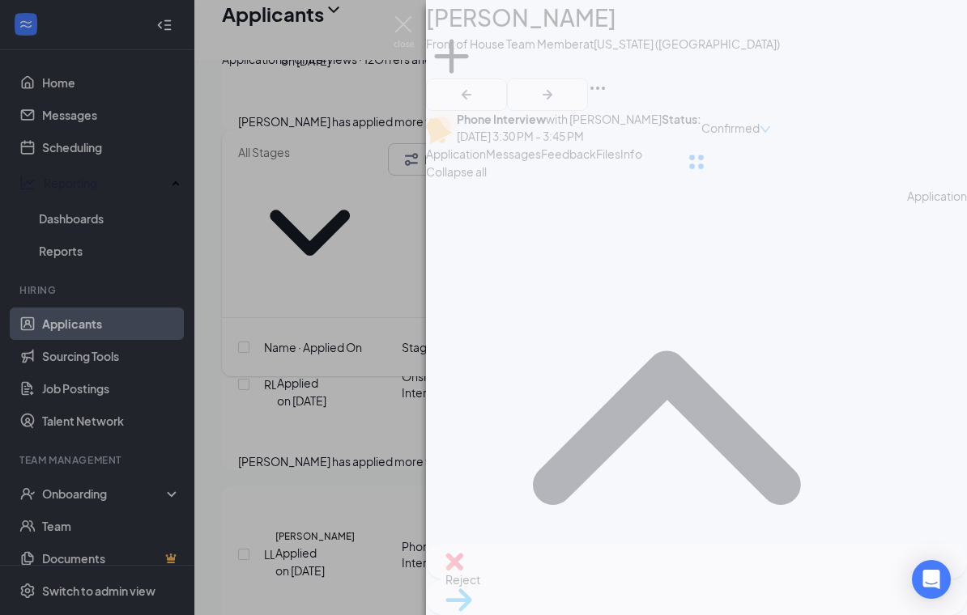
type input "Onsite Interview (next stage)"
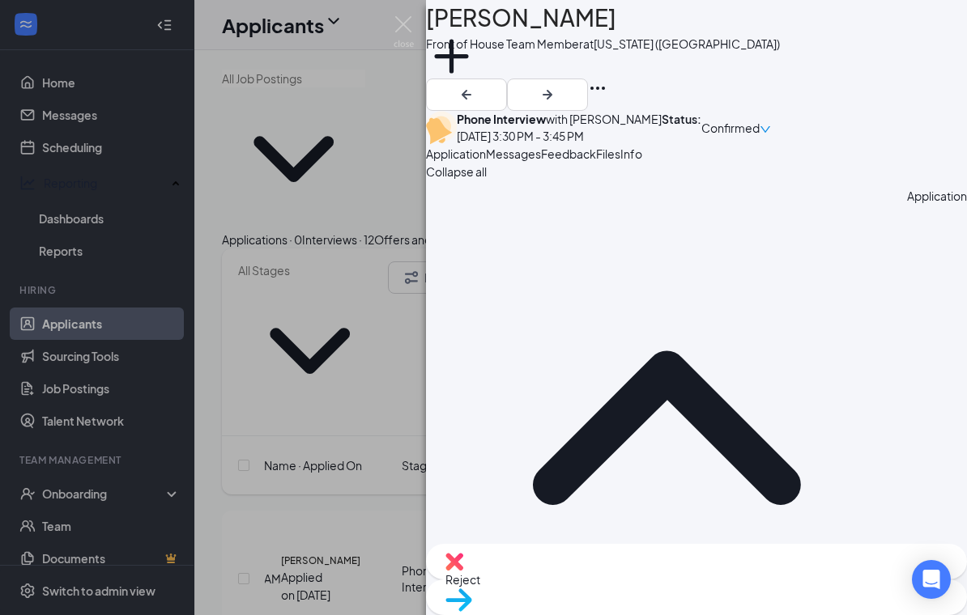
scroll to position [92, 0]
click at [396, 21] on img at bounding box center [403, 32] width 20 height 32
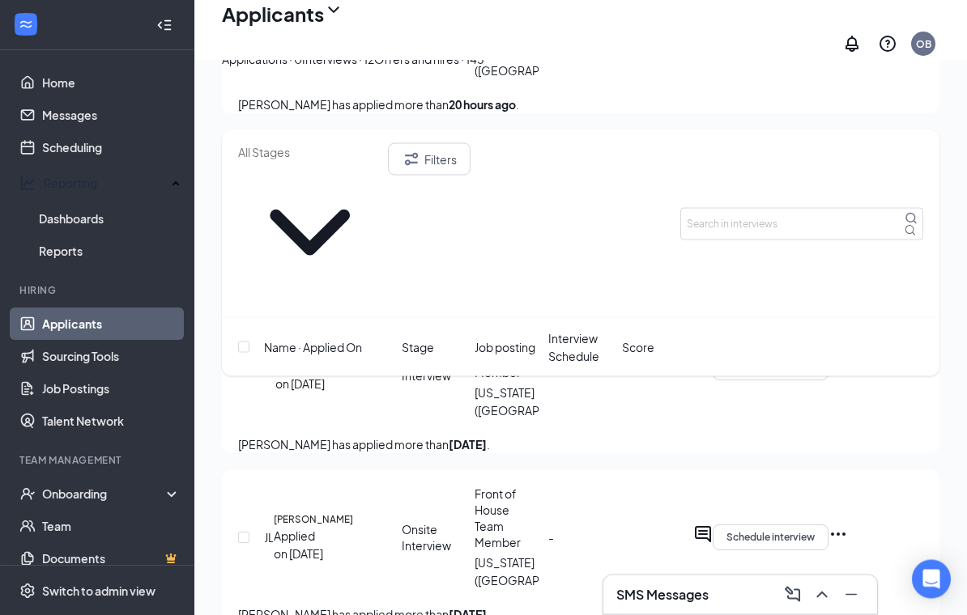
scroll to position [672, 0]
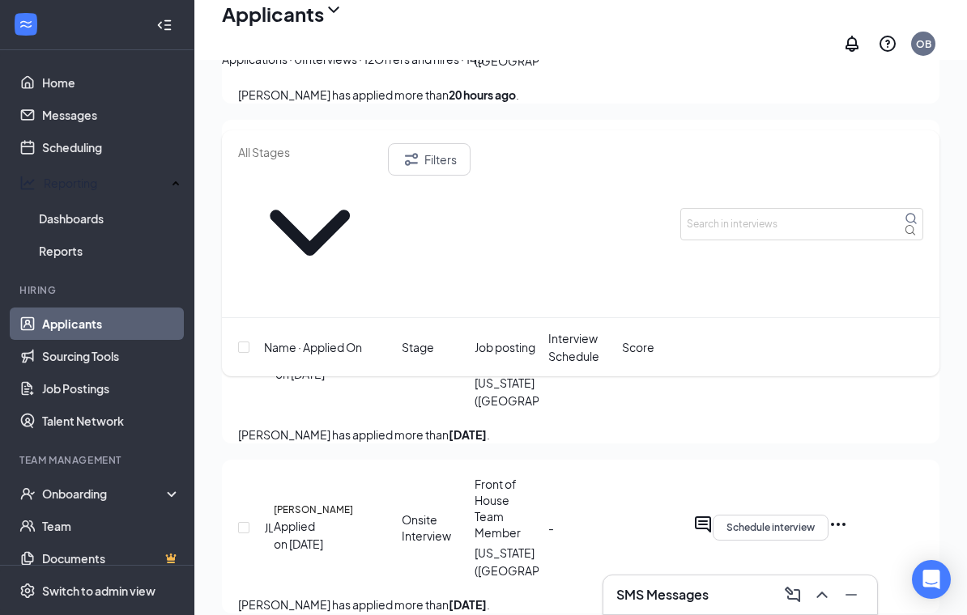
click at [848, 515] on icon "Ellipses" at bounding box center [837, 524] width 19 height 19
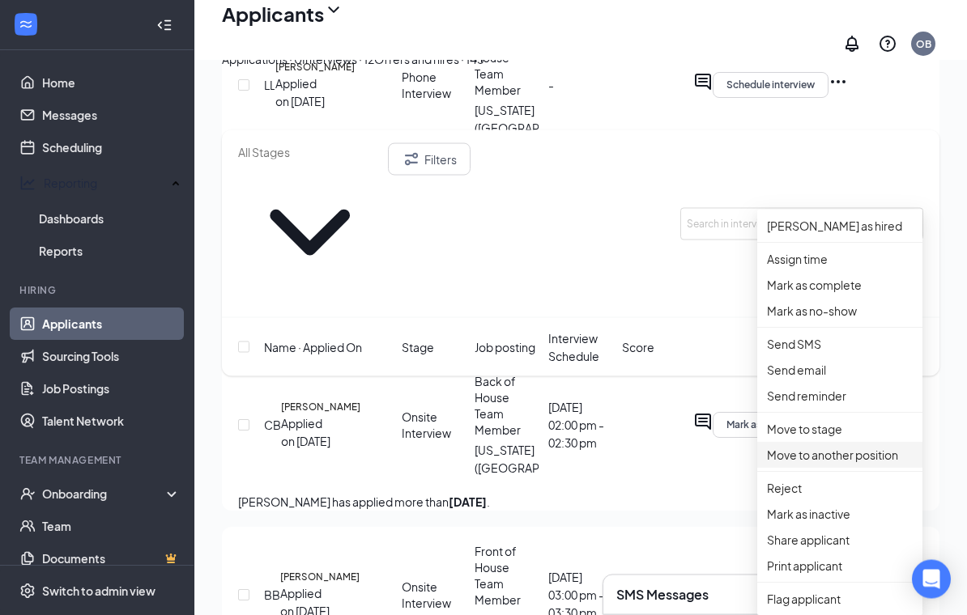
scroll to position [951, 0]
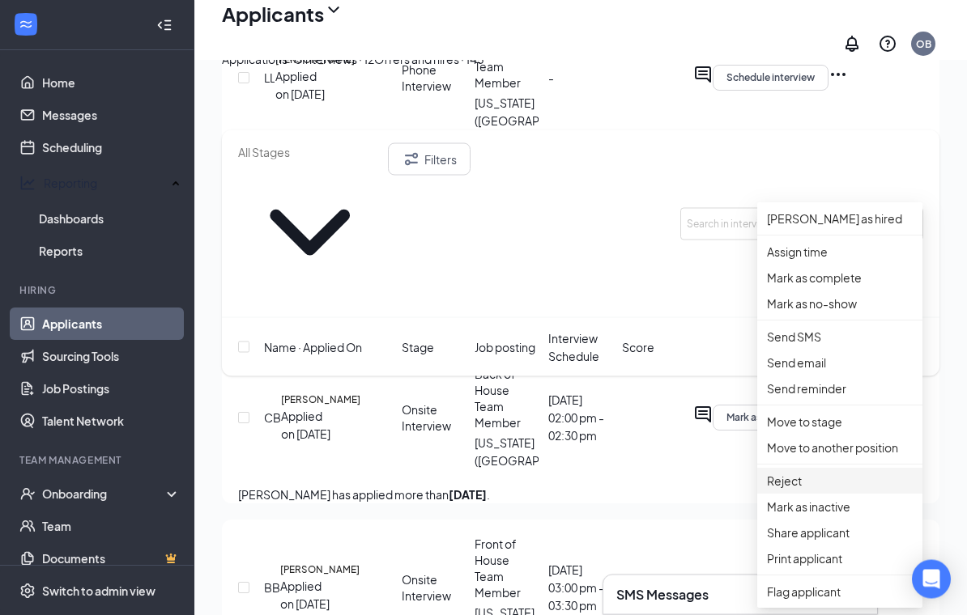
click at [813, 495] on li "Reject" at bounding box center [839, 482] width 165 height 26
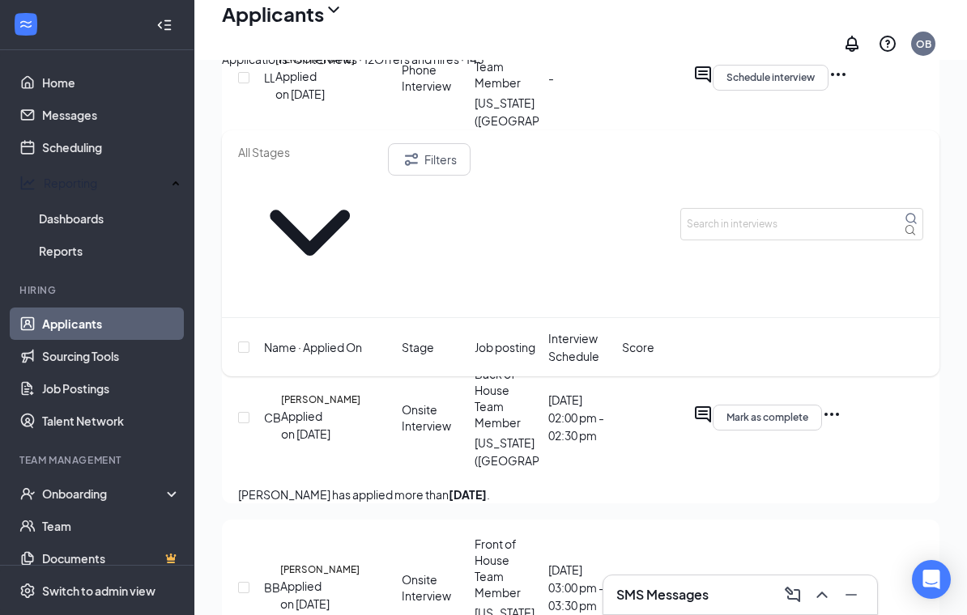
checkbox input "false"
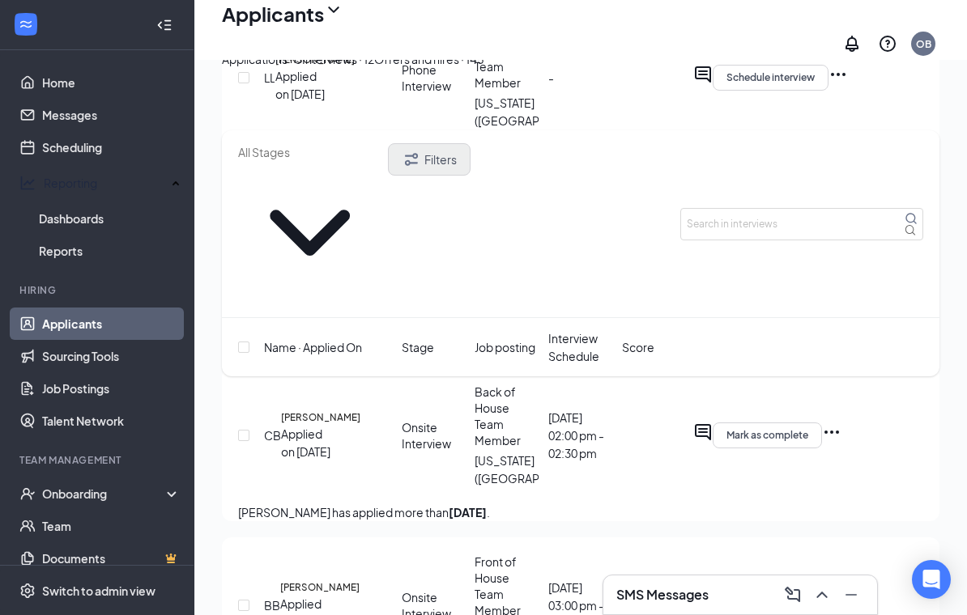
click at [470, 148] on button "Filters" at bounding box center [429, 159] width 83 height 32
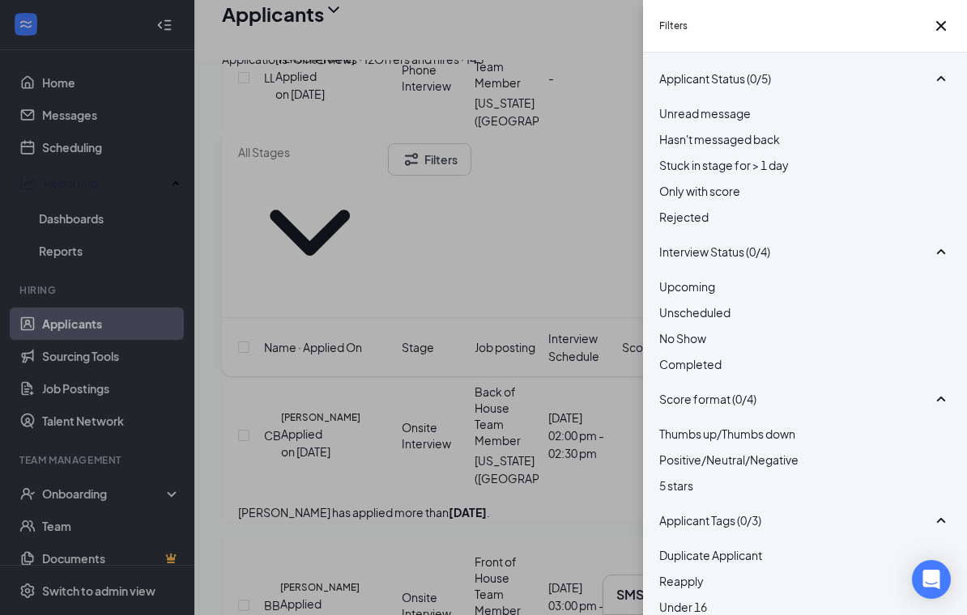
click at [673, 208] on div at bounding box center [804, 208] width 291 height 0
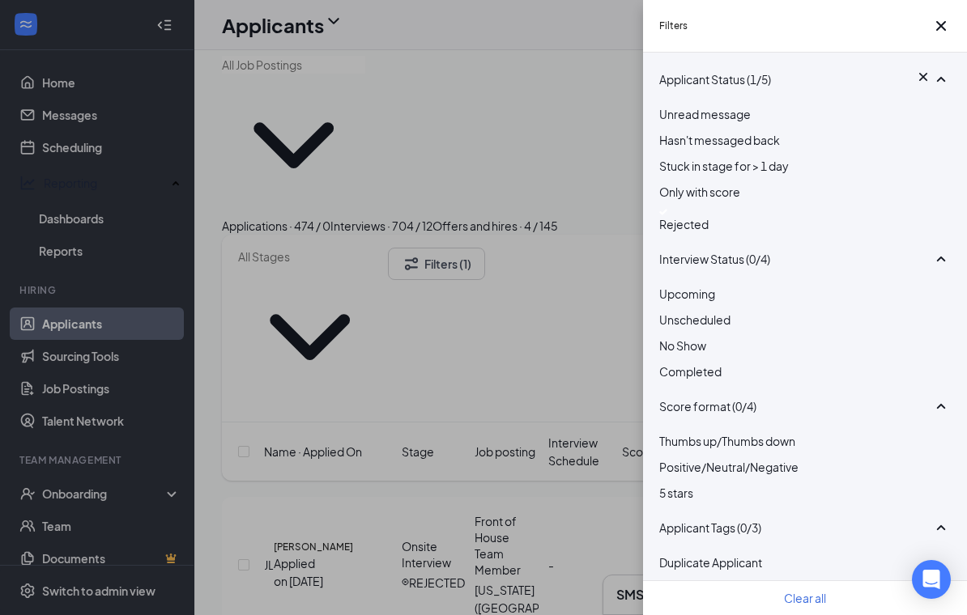
click at [668, 215] on div at bounding box center [804, 212] width 291 height 6
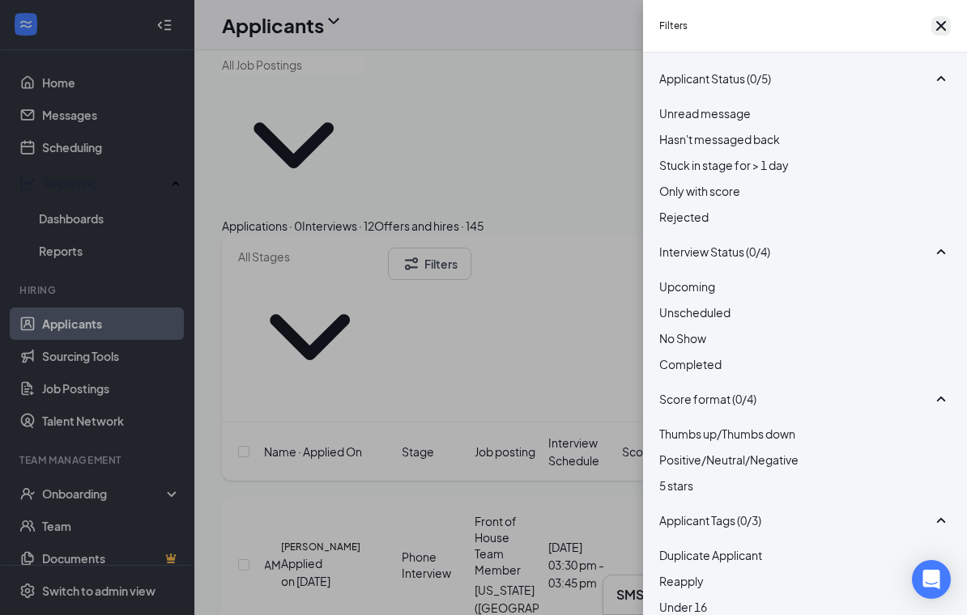
click at [931, 29] on icon "Cross" at bounding box center [940, 25] width 19 height 19
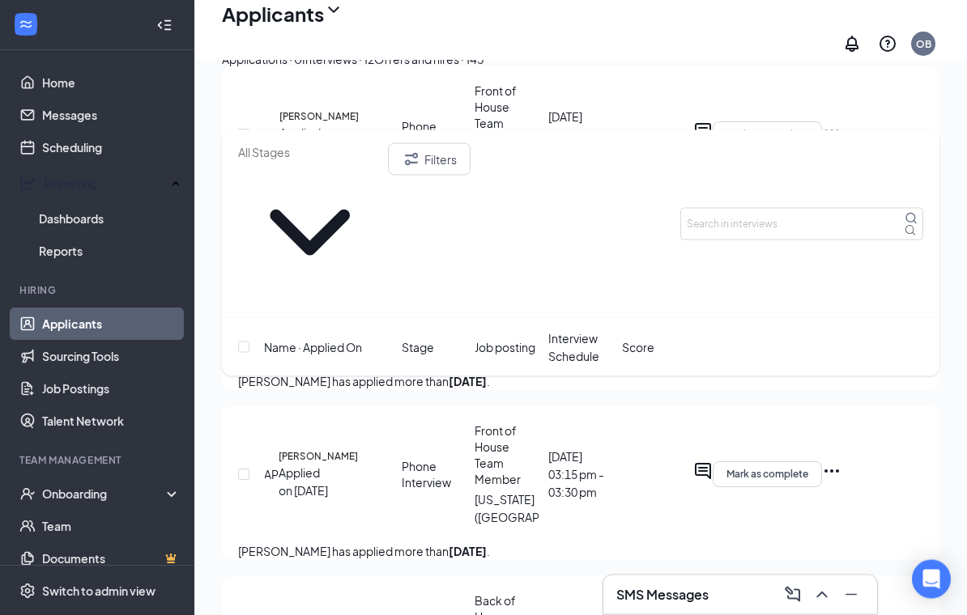
scroll to position [1576, 0]
click at [841, 480] on icon "Ellipses" at bounding box center [831, 470] width 19 height 19
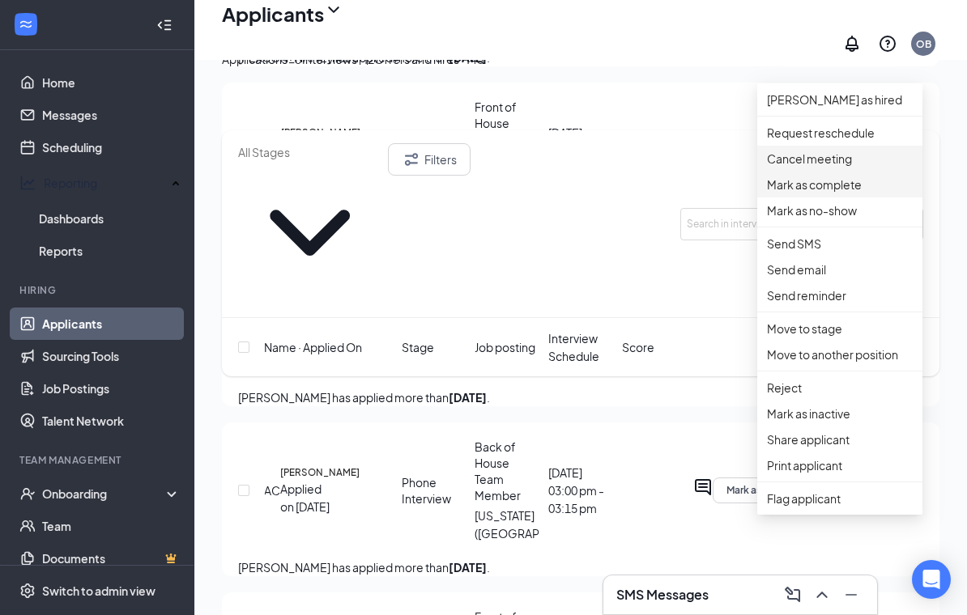
scroll to position [1381, 0]
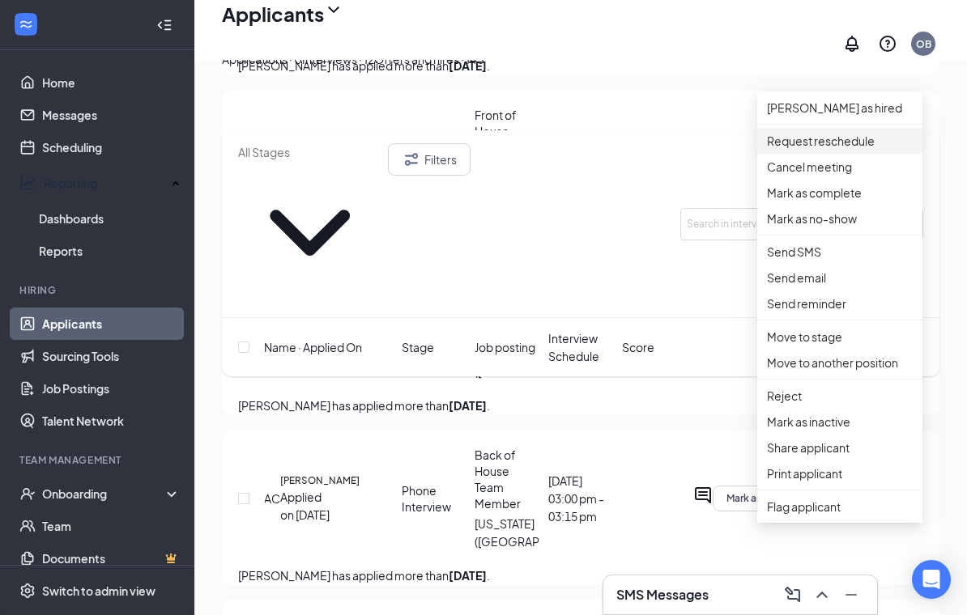
click at [825, 148] on p "Request reschedule" at bounding box center [840, 141] width 146 height 18
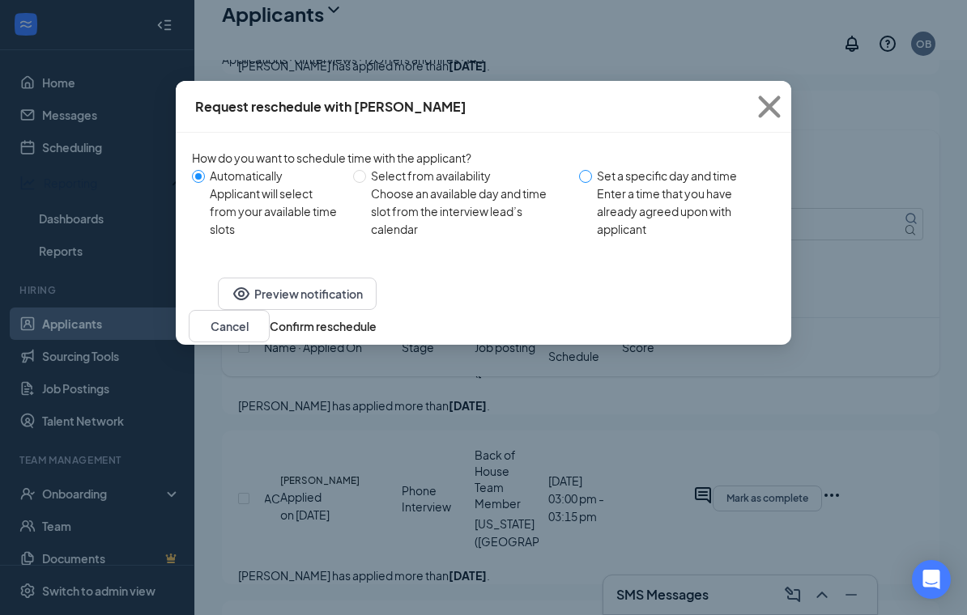
click at [589, 181] on input "Set a specific day and time Enter a time that you have already agreed upon with…" at bounding box center [585, 176] width 13 height 13
radio input "true"
radio input "false"
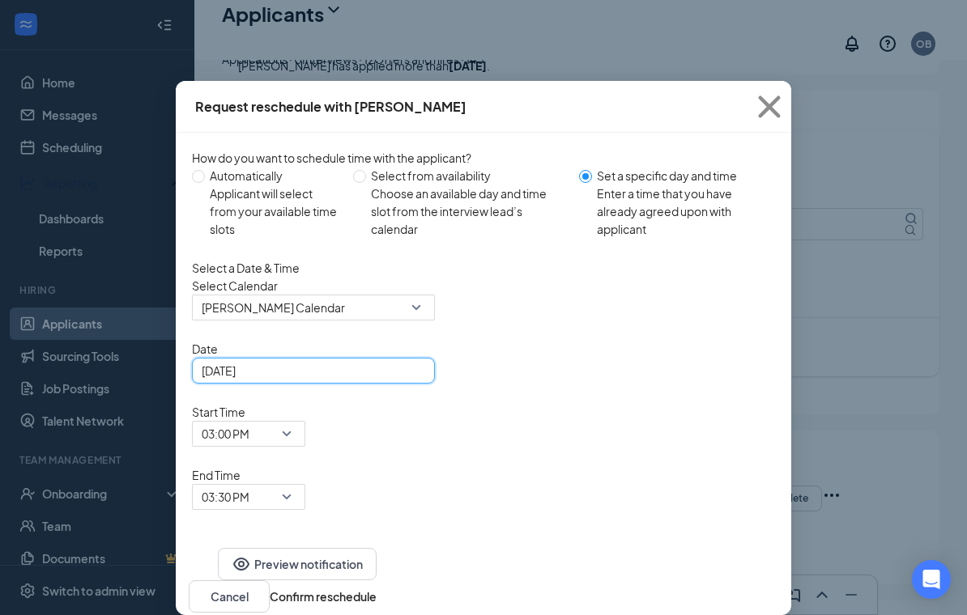
click at [349, 380] on input "[DATE]" at bounding box center [312, 371] width 220 height 18
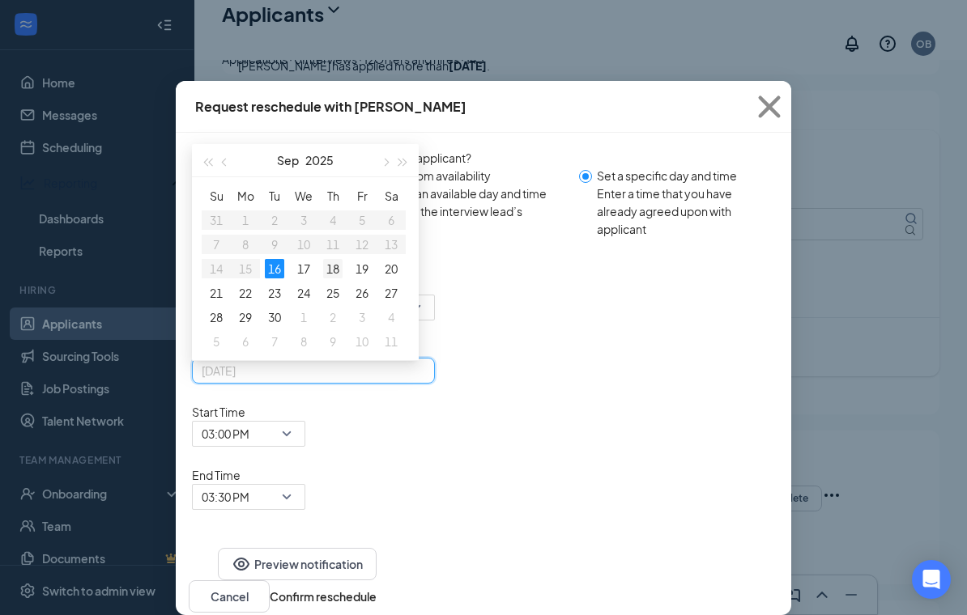
type input "[DATE]"
click at [338, 279] on div "18" at bounding box center [332, 268] width 19 height 19
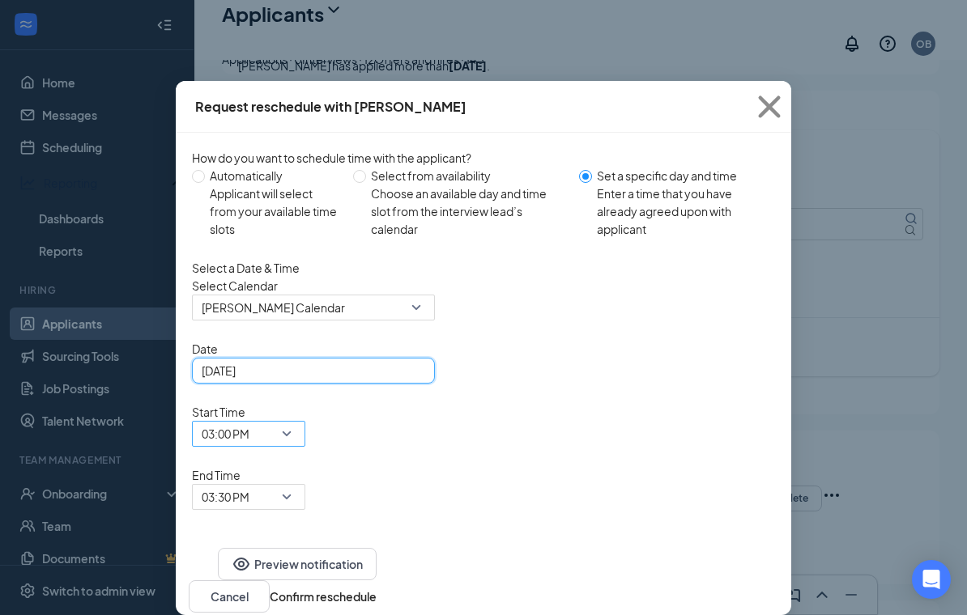
click at [249, 422] on span "03:00 PM" at bounding box center [226, 434] width 48 height 24
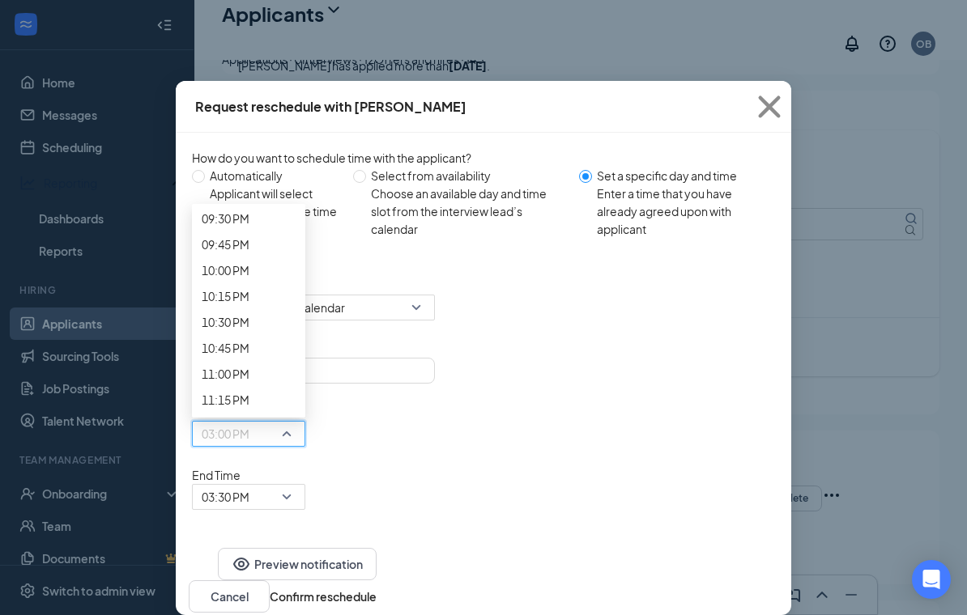
scroll to position [2248, 0]
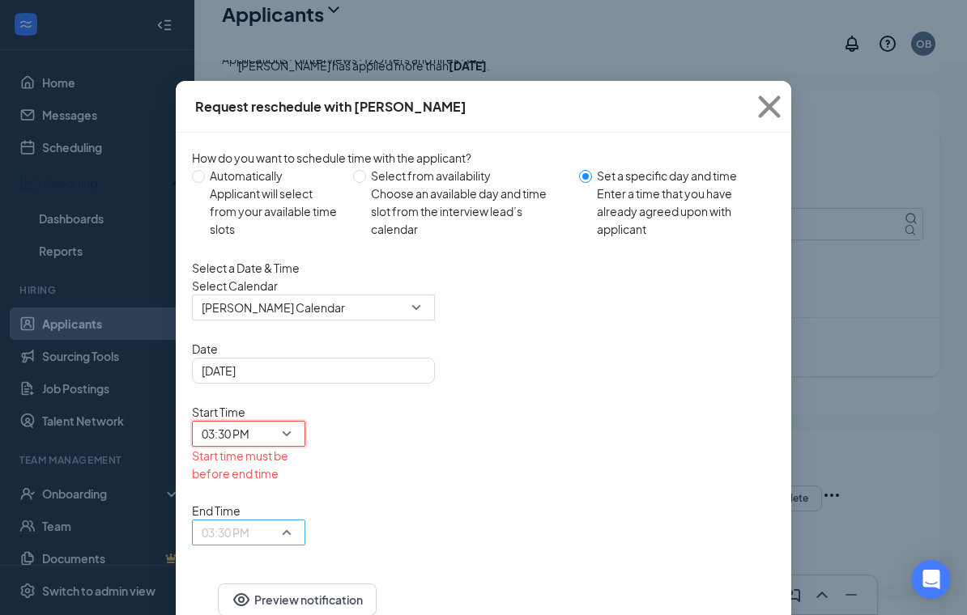
click at [281, 521] on span "03:30 PM" at bounding box center [241, 543] width 79 height 44
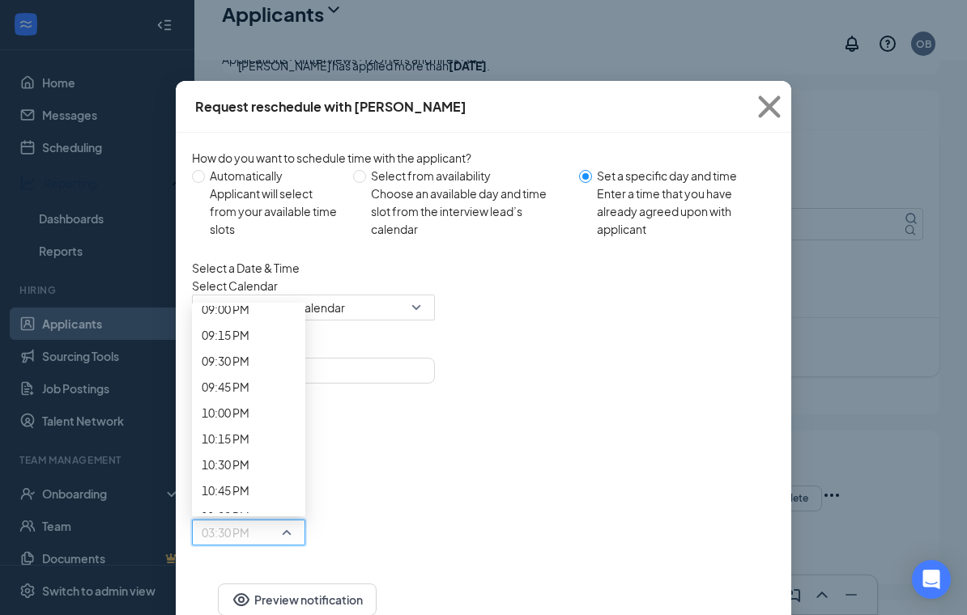
scroll to position [2209, 0]
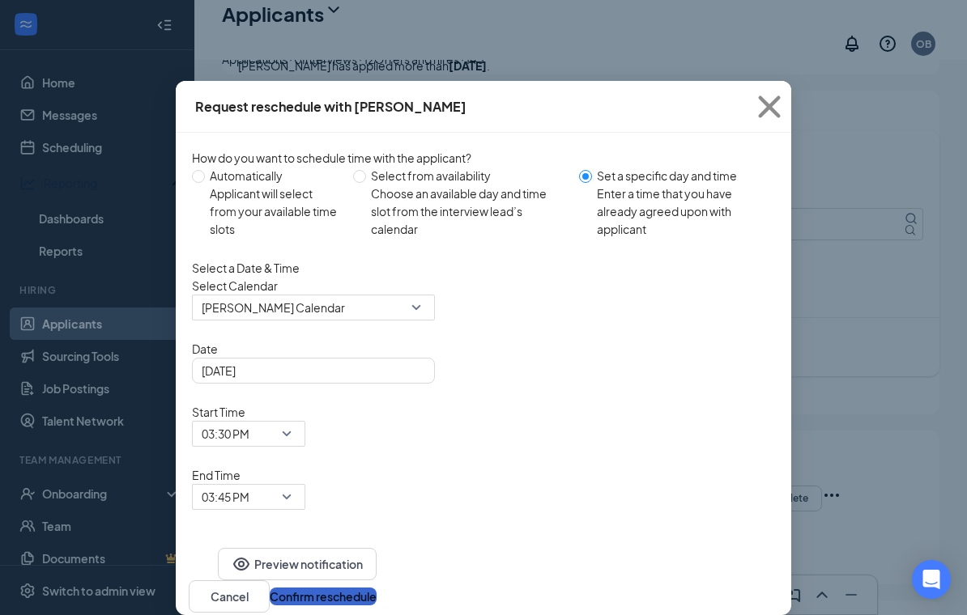
click at [376, 588] on button "Confirm reschedule" at bounding box center [323, 597] width 107 height 18
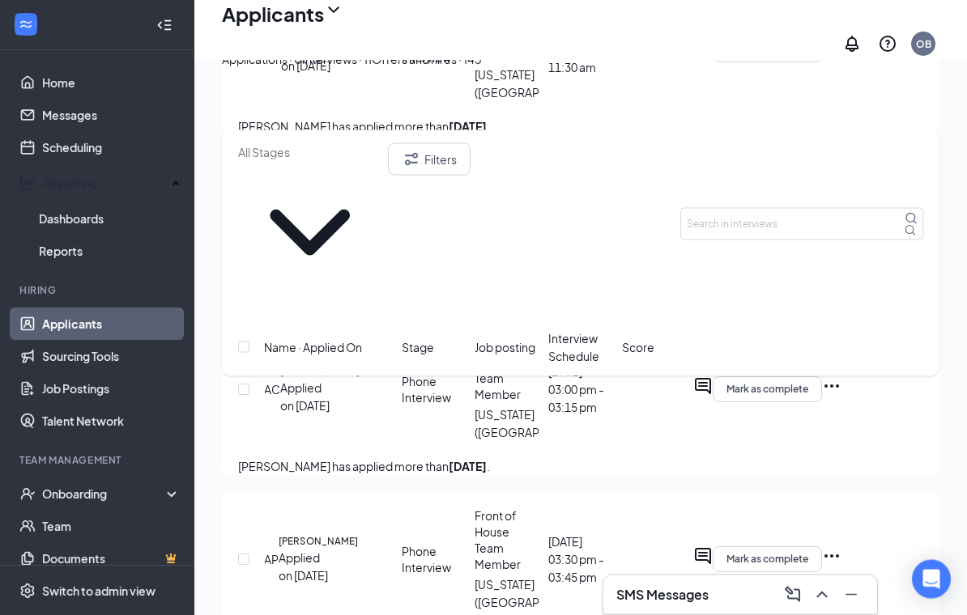
scroll to position [1491, 0]
click at [482, 68] on div "Offers and hires · 145" at bounding box center [427, 59] width 110 height 18
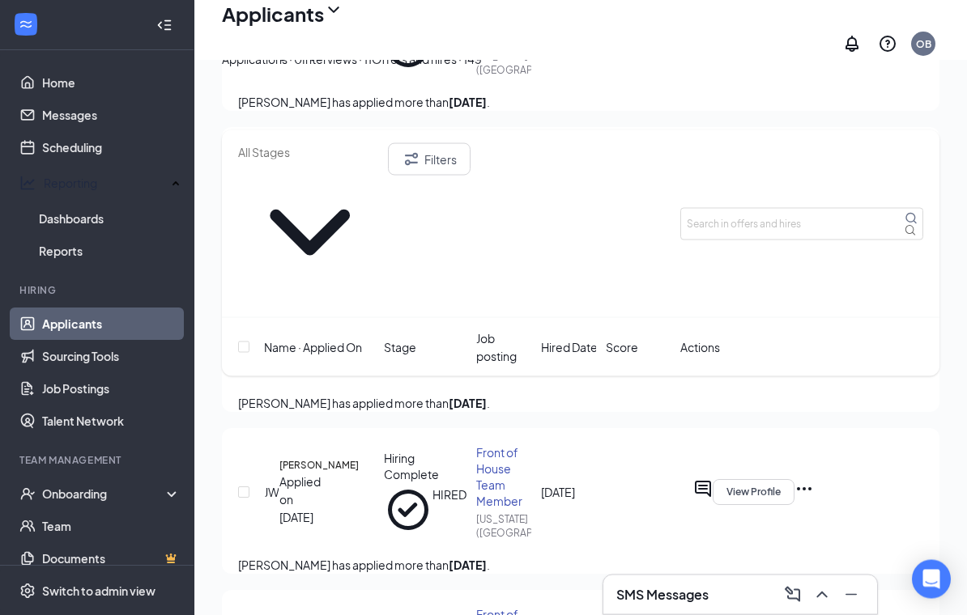
scroll to position [8052, 0]
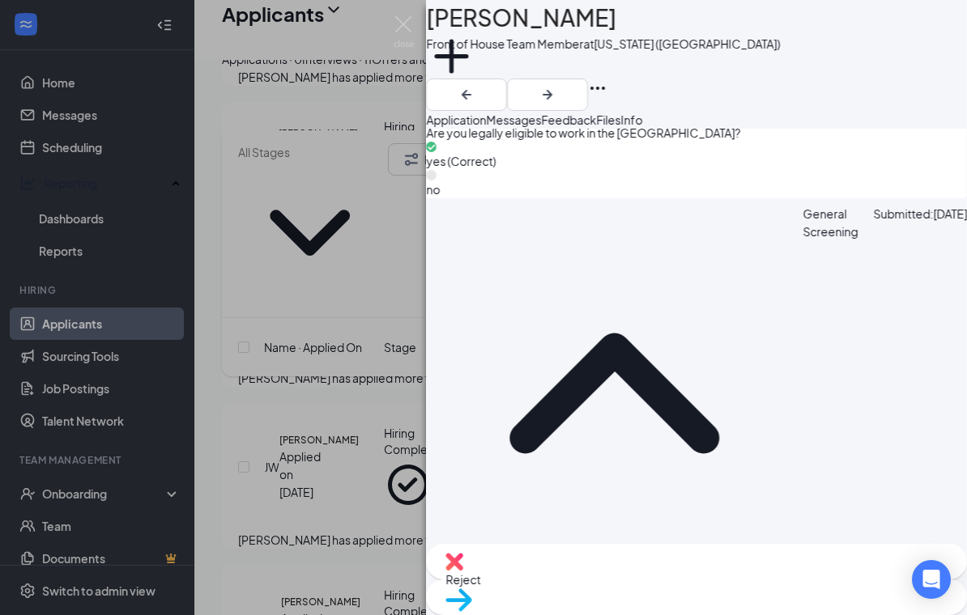
scroll to position [1367, 0]
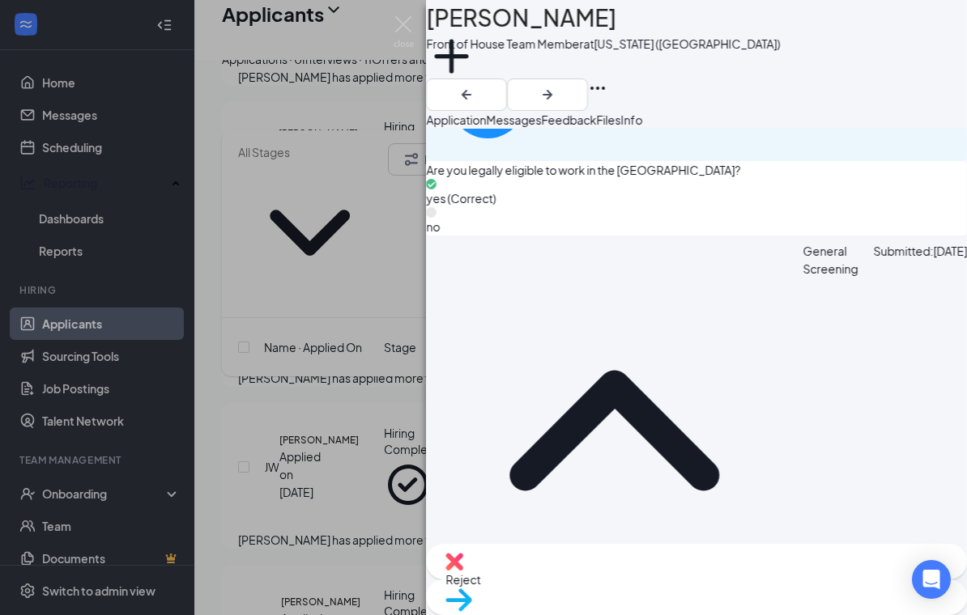
click at [541, 121] on button "Messages" at bounding box center [513, 120] width 55 height 18
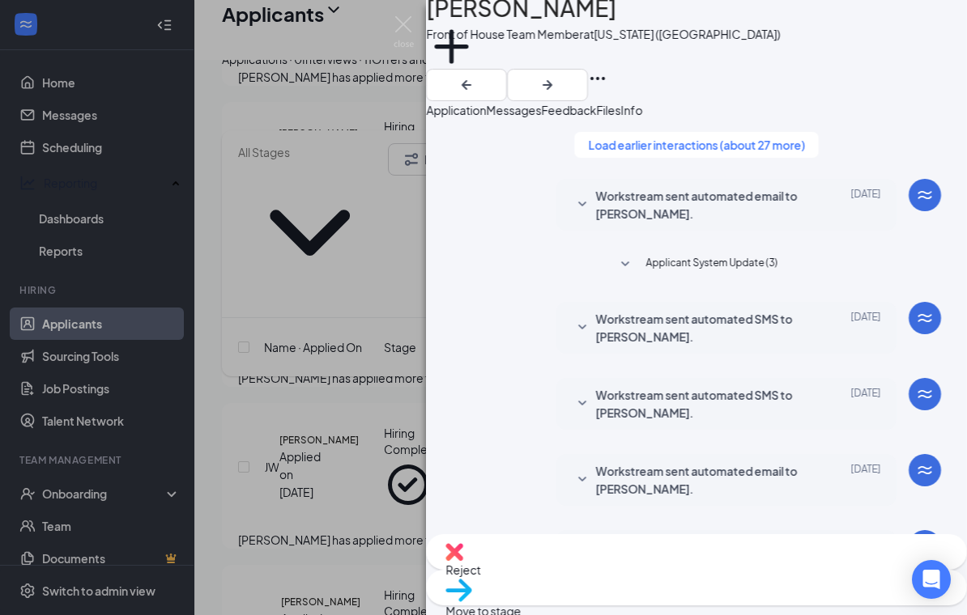
scroll to position [25, 0]
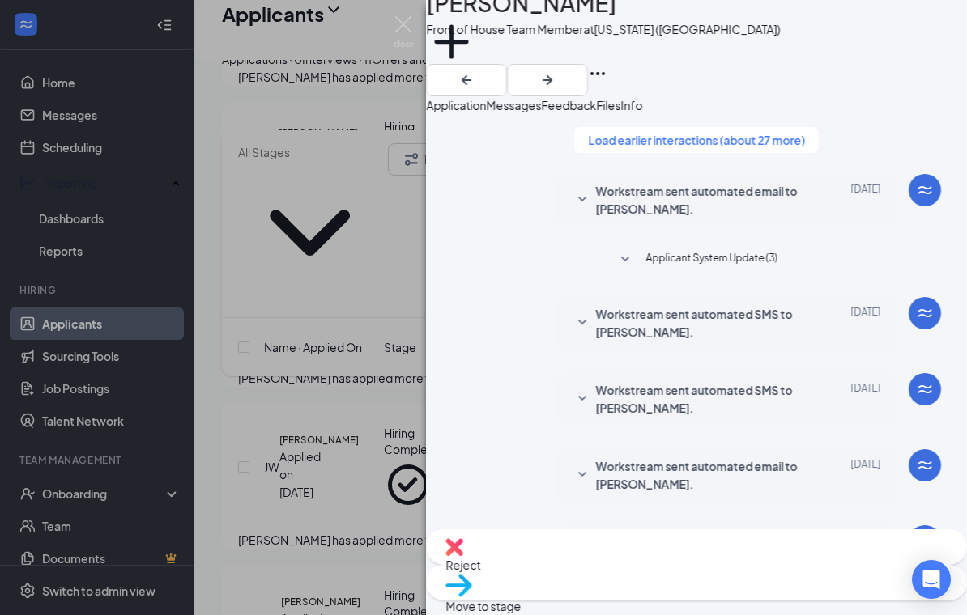
click at [596, 102] on span "Feedback" at bounding box center [568, 105] width 55 height 15
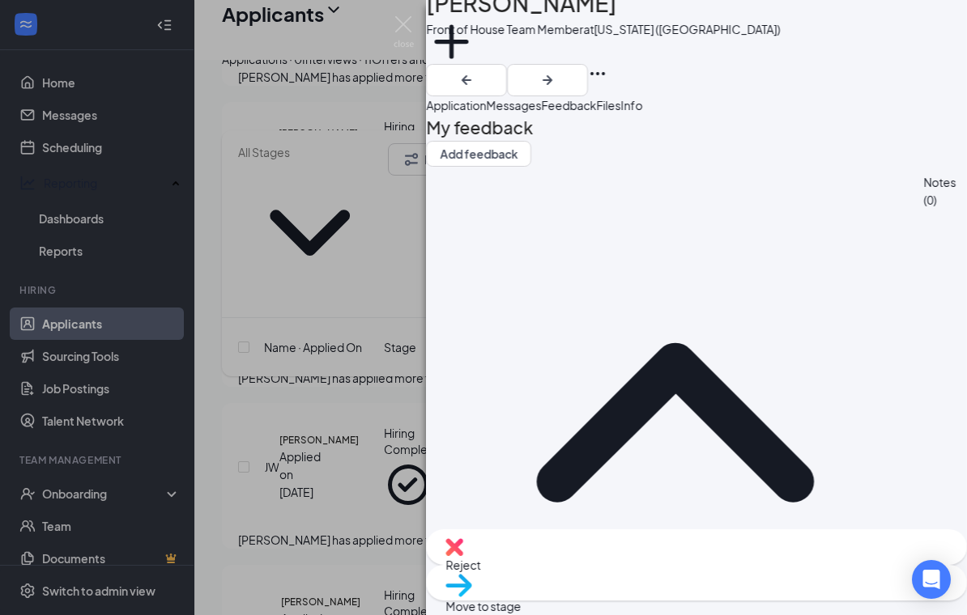
click at [406, 33] on img at bounding box center [403, 32] width 20 height 32
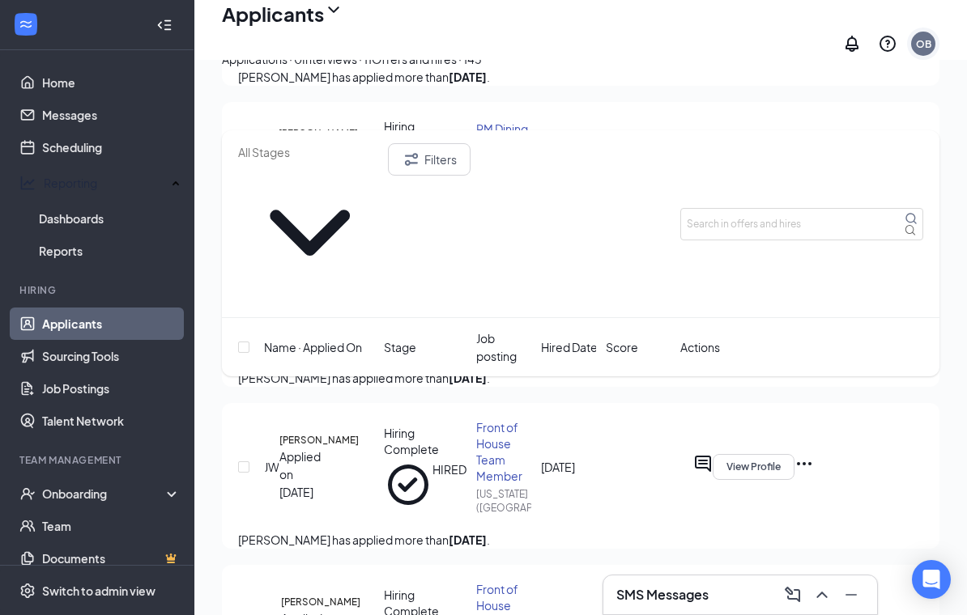
click at [934, 31] on div "OB" at bounding box center [923, 44] width 32 height 32
click at [700, 43] on div "Applicants OB" at bounding box center [580, 30] width 772 height 60
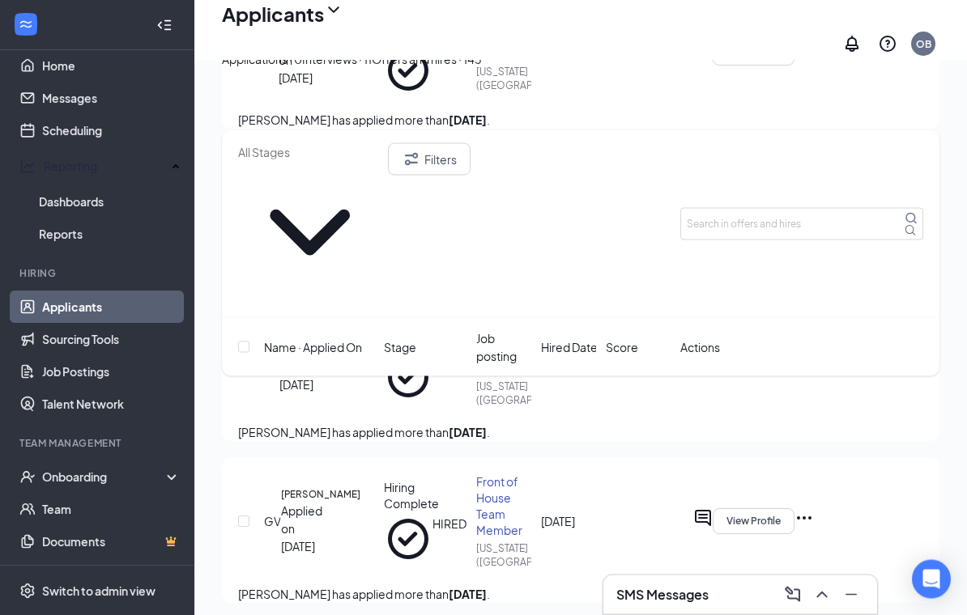
scroll to position [8183, 0]
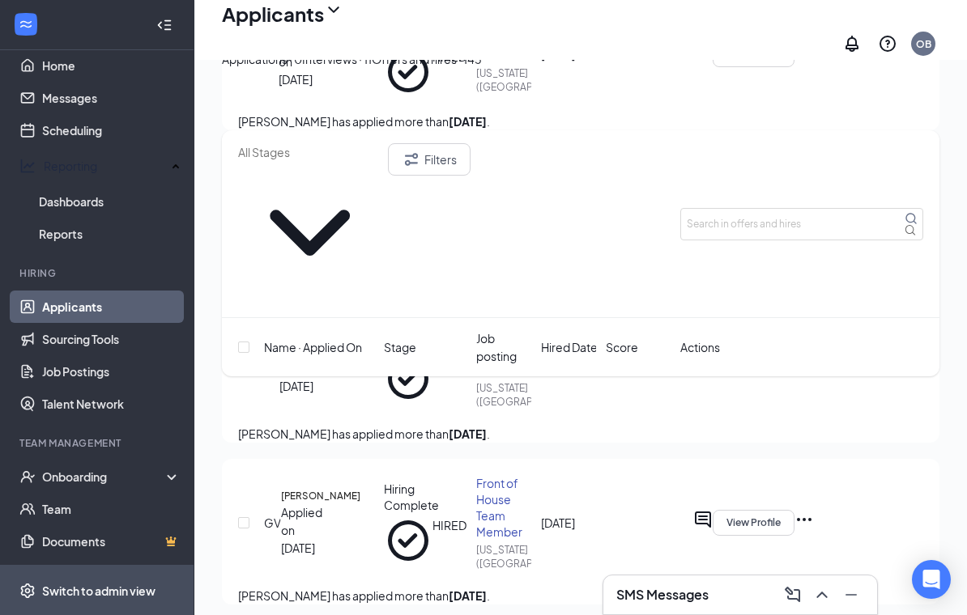
click at [87, 615] on span "Switch to admin view" at bounding box center [111, 590] width 138 height 49
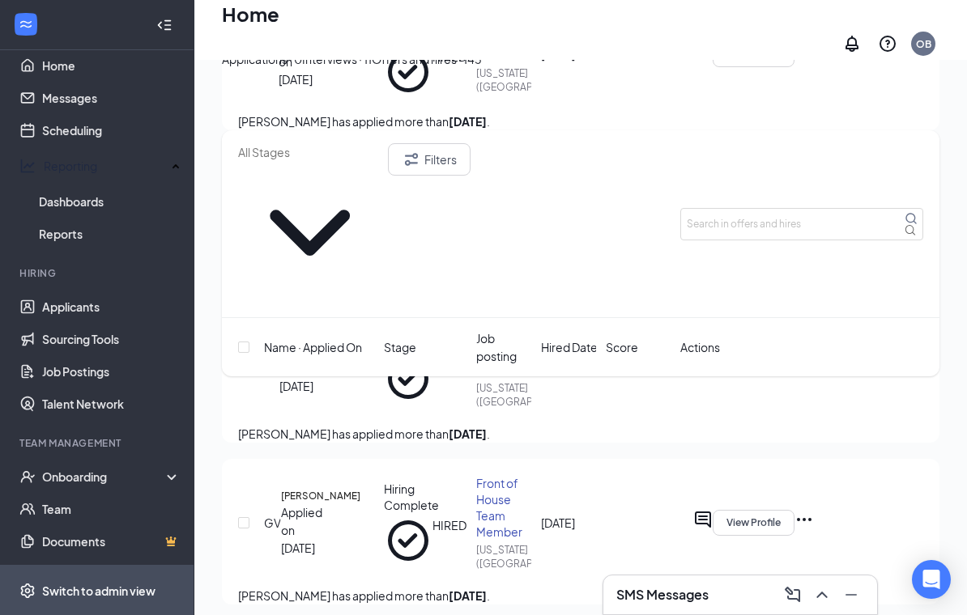
scroll to position [25, 0]
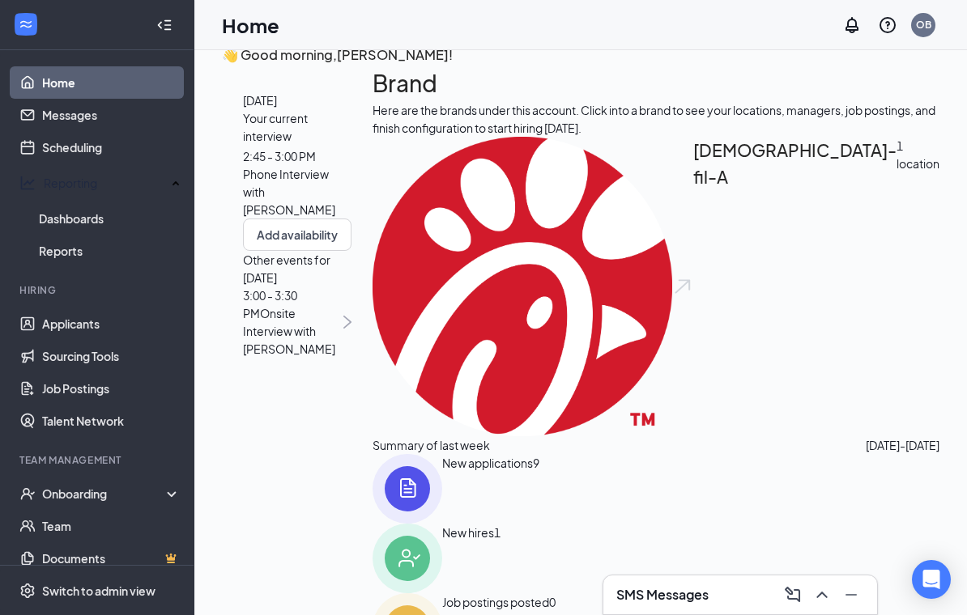
click at [940, 14] on div "Home OB" at bounding box center [580, 25] width 772 height 50
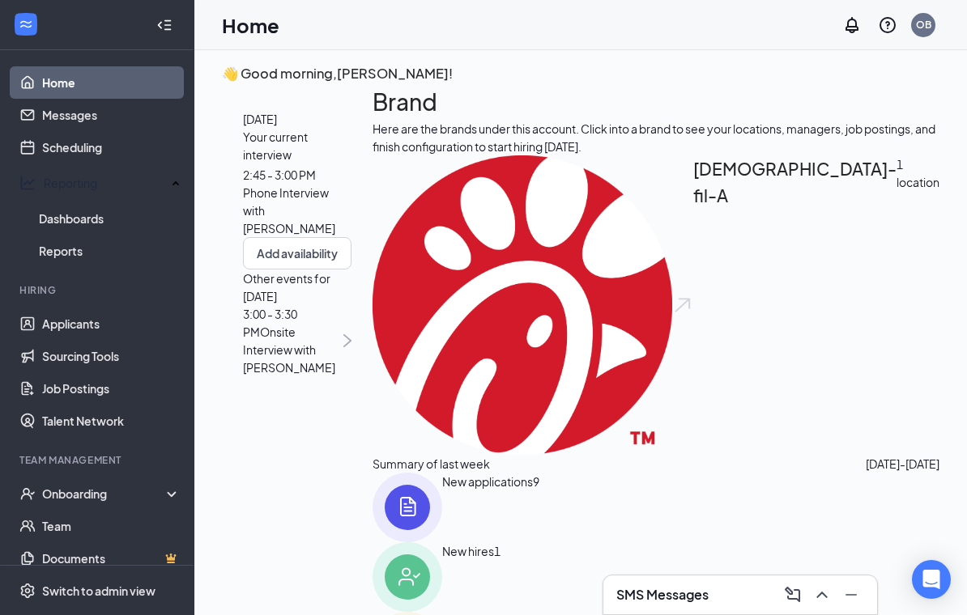
scroll to position [5, 0]
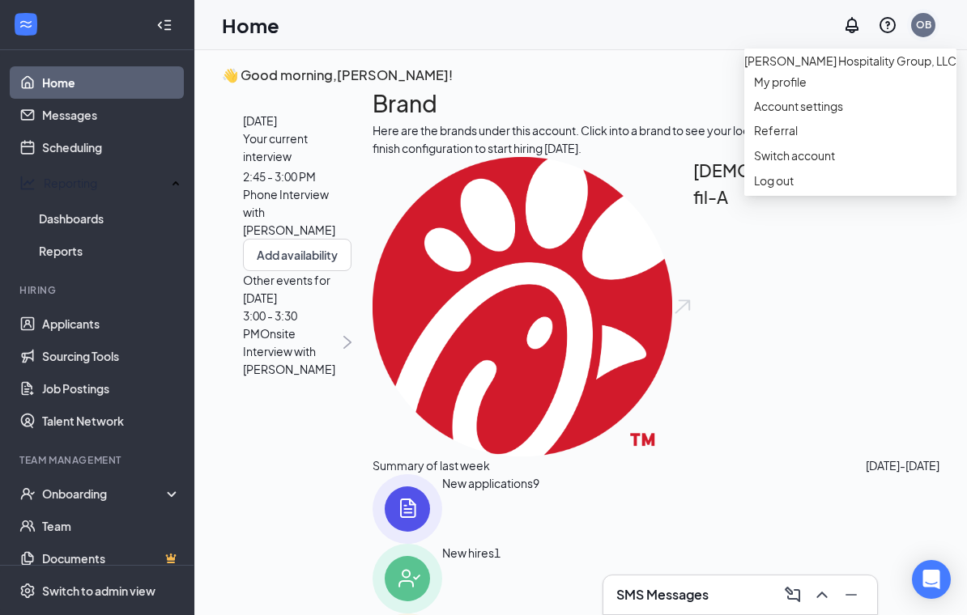
click at [920, 28] on div "OB" at bounding box center [923, 25] width 15 height 14
click at [42, 149] on link "Scheduling" at bounding box center [111, 147] width 138 height 32
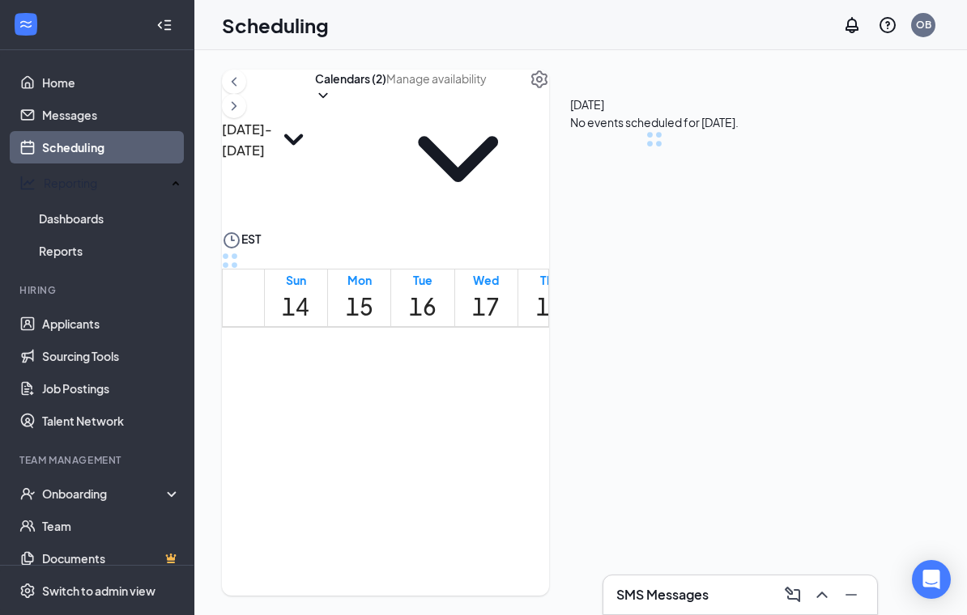
scroll to position [796, 0]
click at [42, 308] on link "Applicants" at bounding box center [111, 324] width 138 height 32
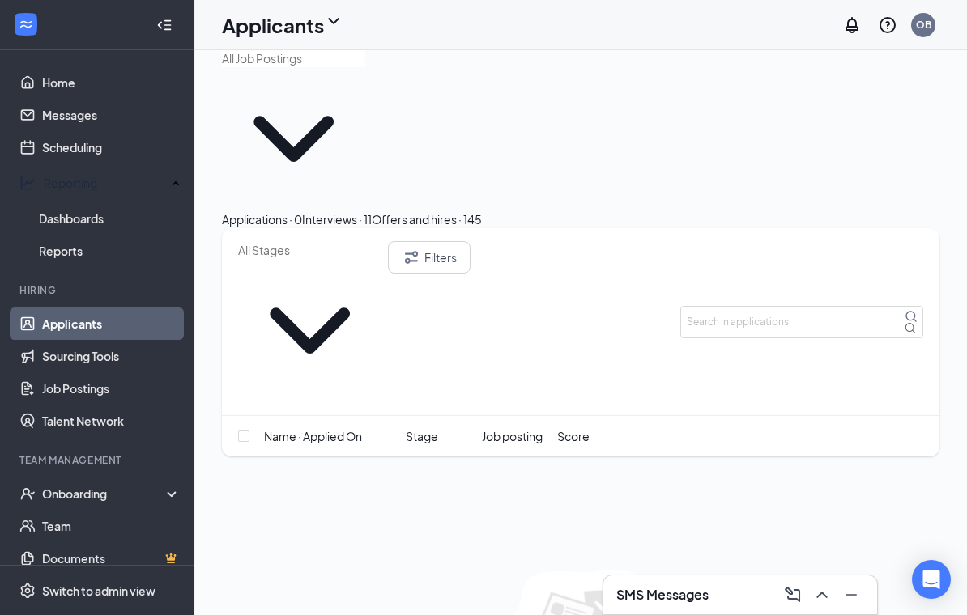
click at [372, 211] on button "Interviews · 11" at bounding box center [337, 220] width 70 height 18
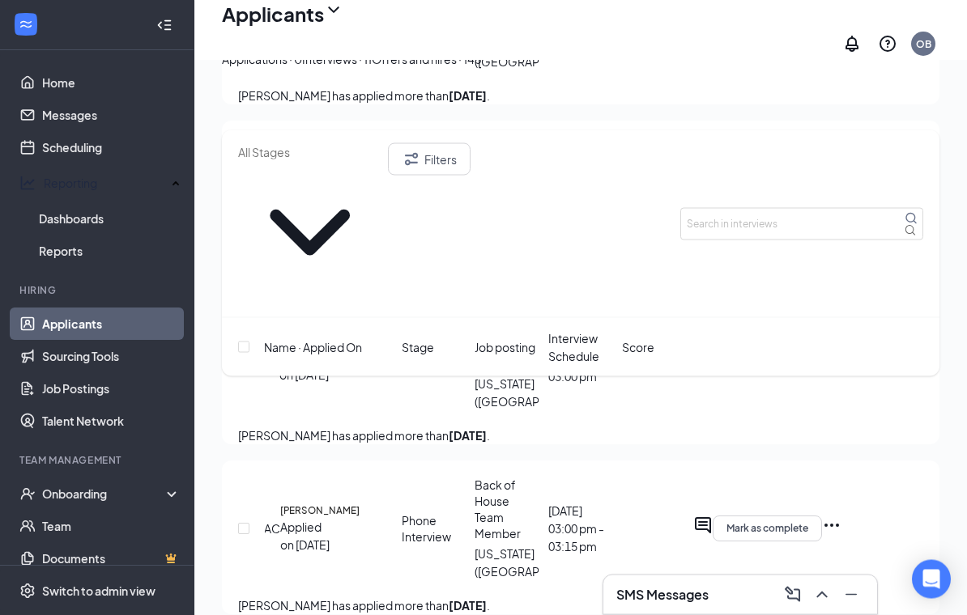
scroll to position [1351, 0]
click at [311, 334] on h5 "[PERSON_NAME]" at bounding box center [318, 341] width 79 height 15
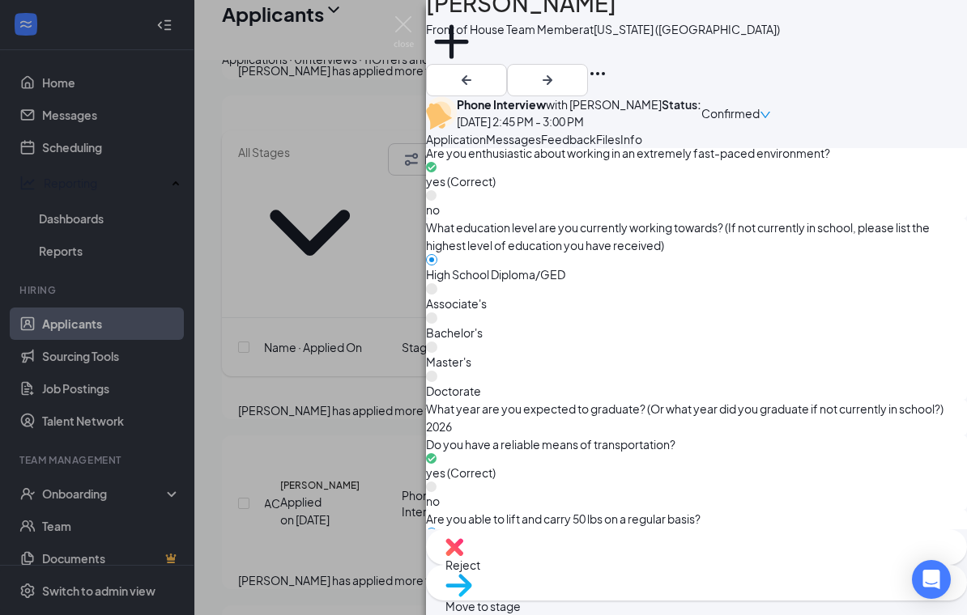
scroll to position [25, 0]
click at [521, 599] on span "Move to stage" at bounding box center [482, 606] width 75 height 15
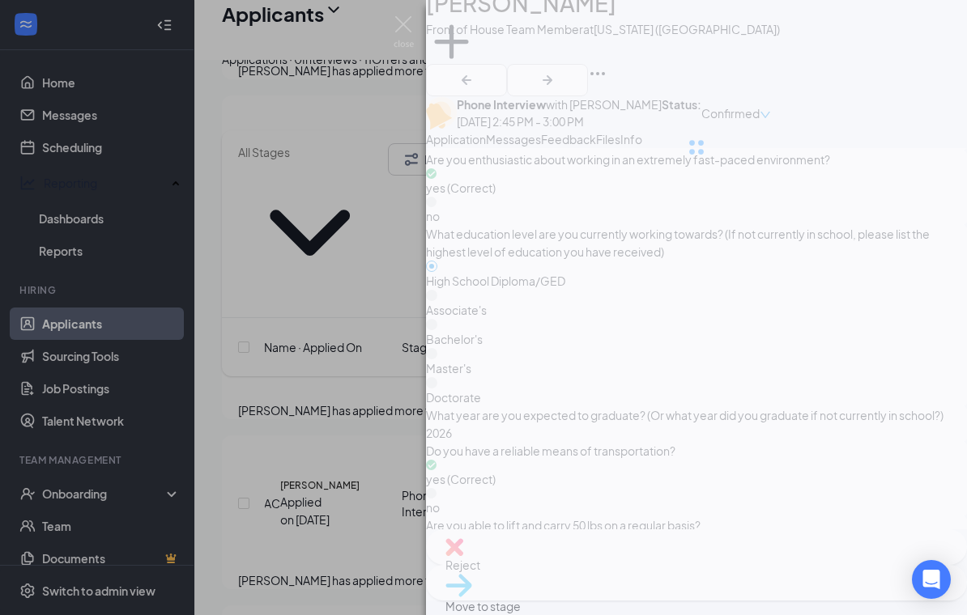
type input "Onsite Interview (next stage)"
